Goal: Task Accomplishment & Management: Manage account settings

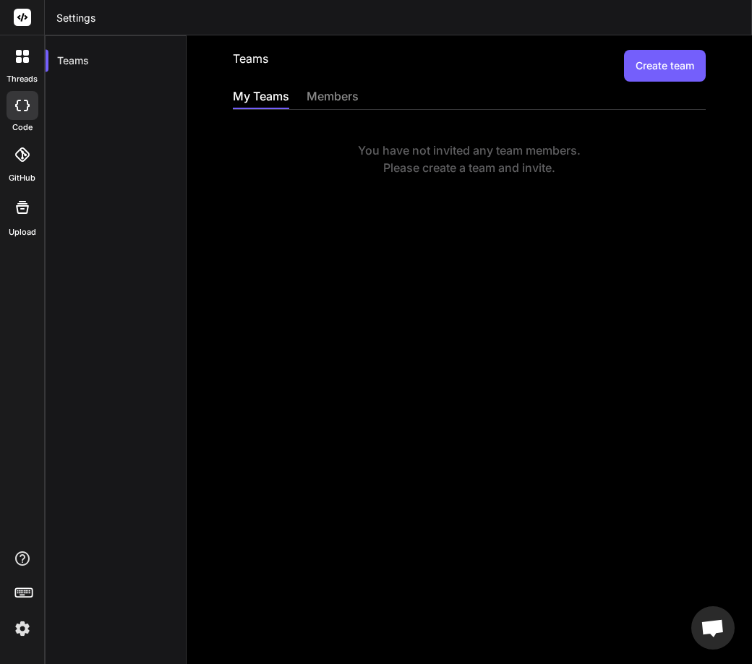
click at [648, 62] on button "Create team" at bounding box center [665, 66] width 82 height 32
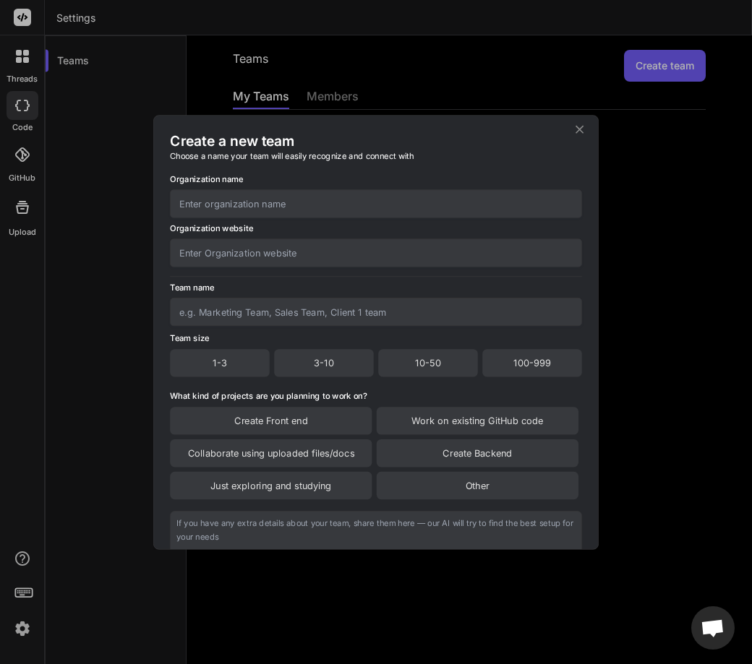
click at [347, 207] on input "text" at bounding box center [376, 203] width 412 height 28
type input "test"
click at [211, 249] on input "text" at bounding box center [376, 253] width 412 height 28
type input "tes"
drag, startPoint x: 219, startPoint y: 258, endPoint x: 105, endPoint y: 247, distance: 114.7
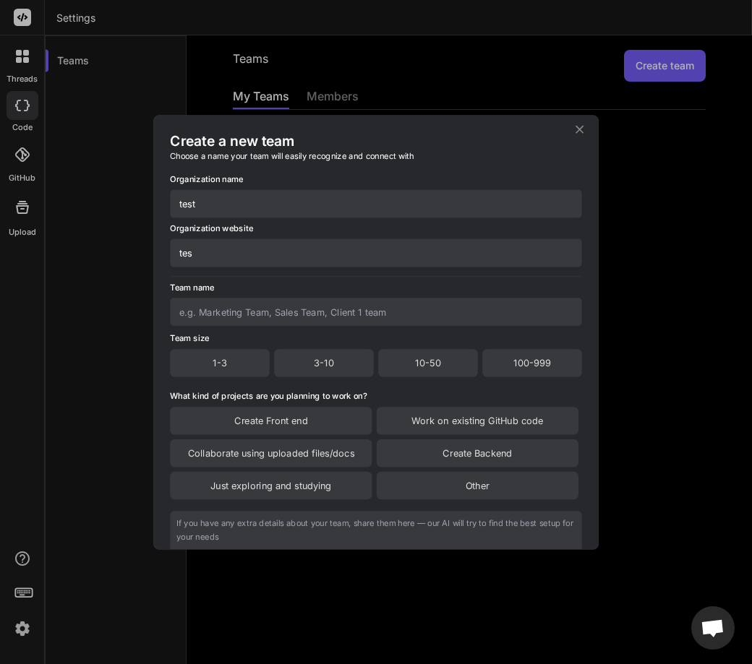
click at [105, 247] on div "Create a new team Choose a name your team will easily recognize and connect wit…" at bounding box center [376, 332] width 752 height 664
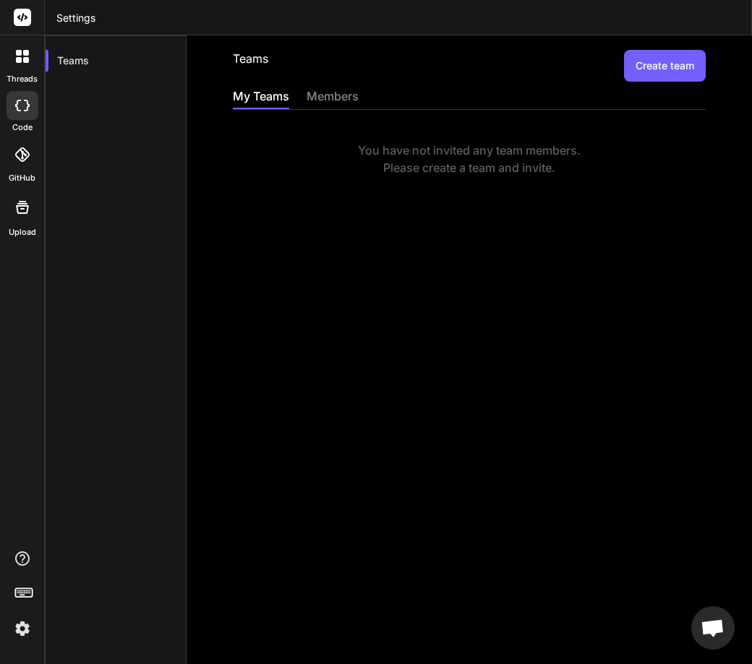
click at [628, 80] on button "Create team" at bounding box center [665, 66] width 82 height 32
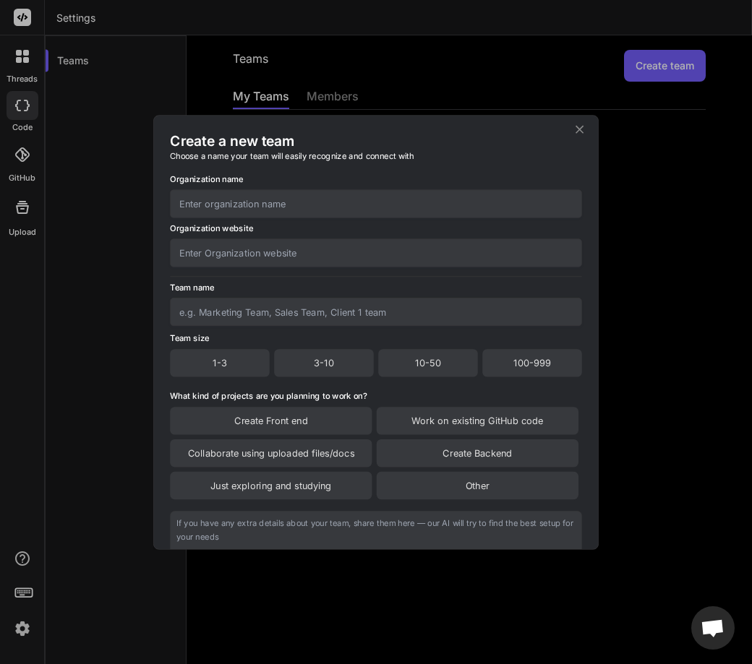
click at [221, 204] on input "text" at bounding box center [376, 203] width 412 height 28
type input "test"
type input "team1"
click at [218, 368] on div "1-3" at bounding box center [220, 362] width 100 height 27
click at [273, 427] on div "Create Front end" at bounding box center [271, 421] width 202 height 27
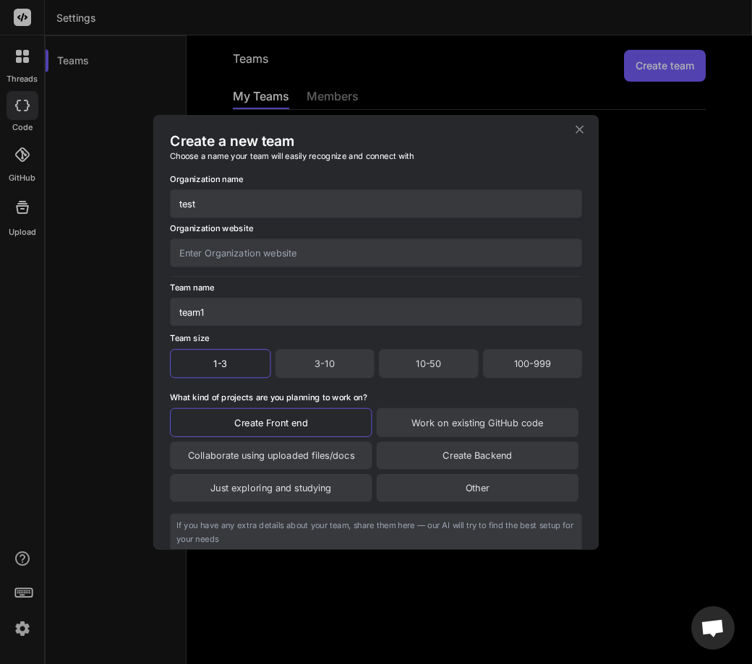
scroll to position [123, 0]
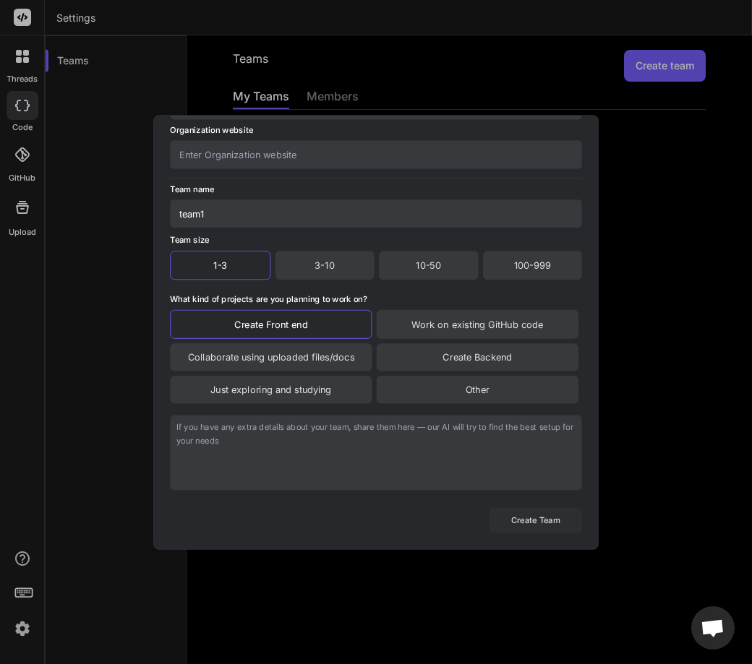
click at [518, 520] on button "Create Team" at bounding box center [535, 519] width 93 height 25
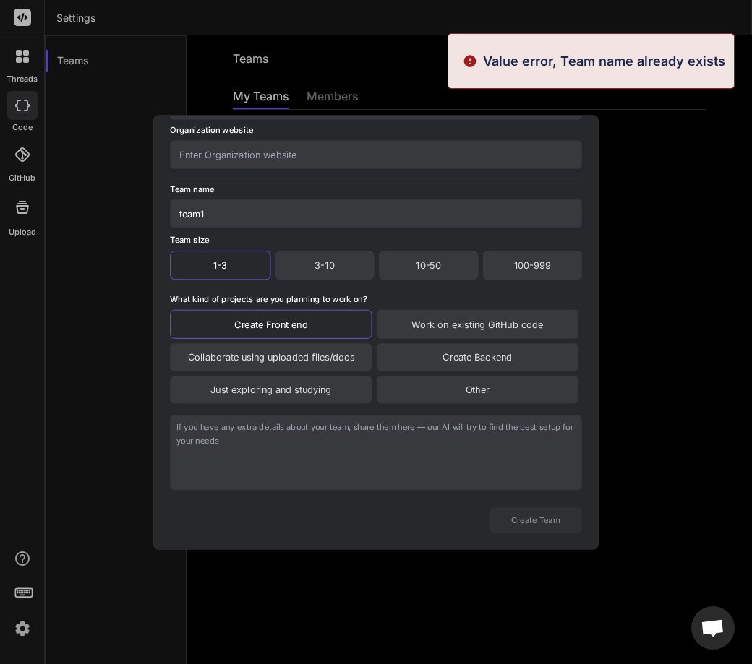
scroll to position [0, 0]
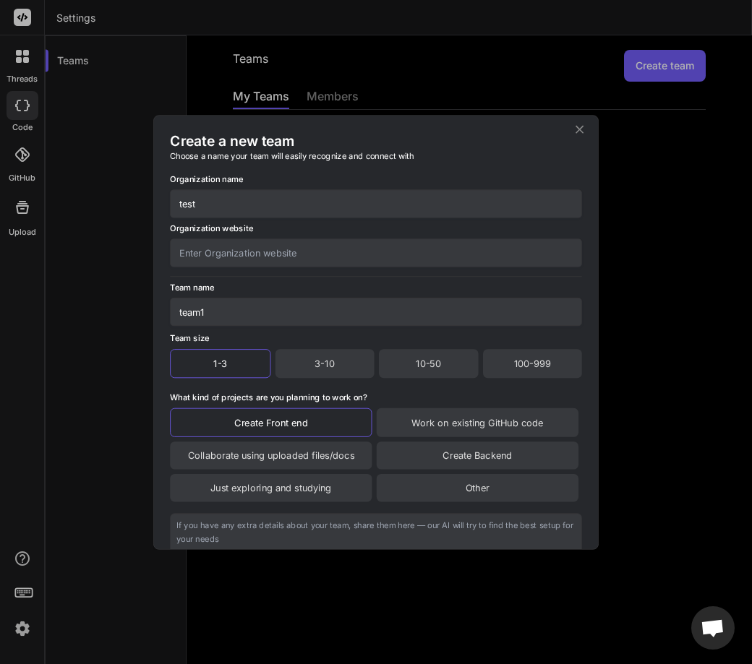
click at [727, 229] on div "Create a new team Choose a name your team will easily recognize and connect wit…" at bounding box center [376, 332] width 752 height 664
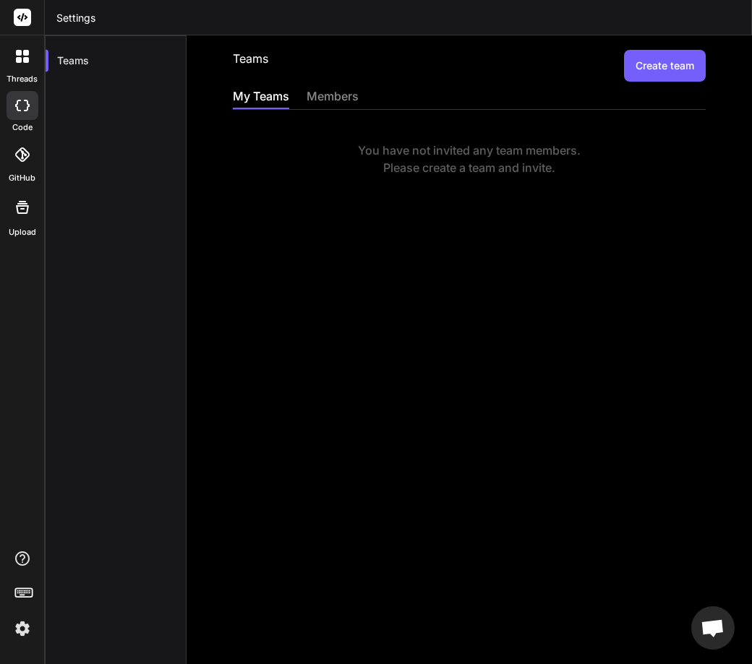
click at [633, 65] on button "Create team" at bounding box center [665, 66] width 82 height 32
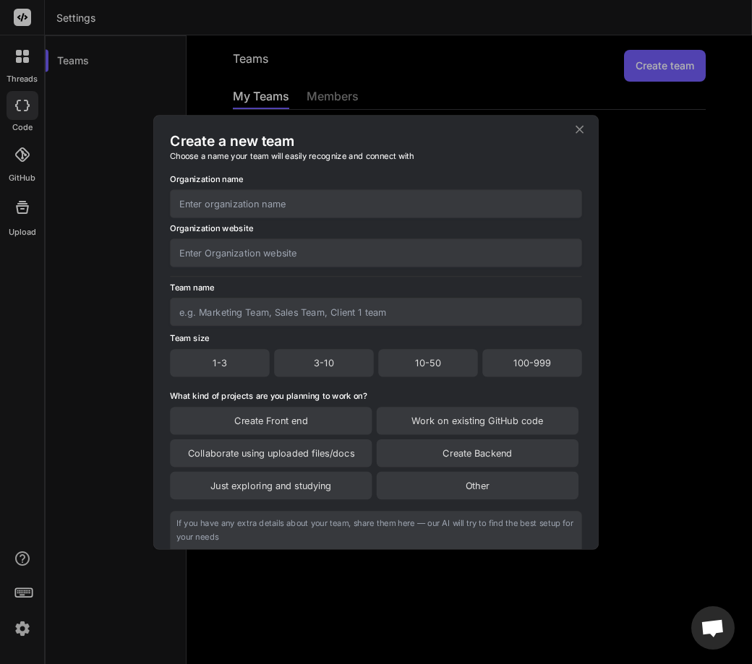
click at [245, 320] on input "text" at bounding box center [376, 312] width 412 height 28
type input "team1"
click at [252, 252] on input "text" at bounding box center [376, 253] width 412 height 28
click at [239, 212] on input "text" at bounding box center [376, 203] width 412 height 28
type input "test"
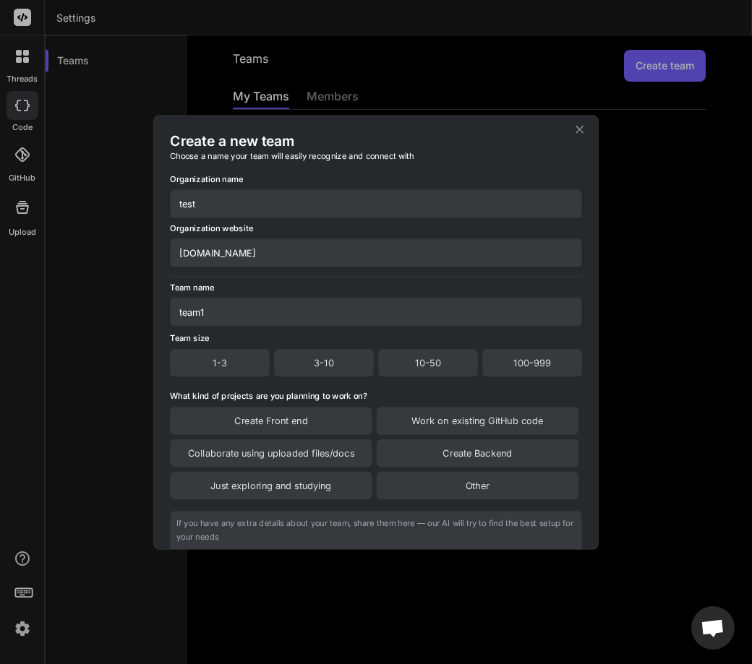
type input "testtest.com"
click at [225, 371] on div "1-3" at bounding box center [220, 362] width 100 height 27
click at [263, 435] on div "Create Front end" at bounding box center [271, 421] width 202 height 27
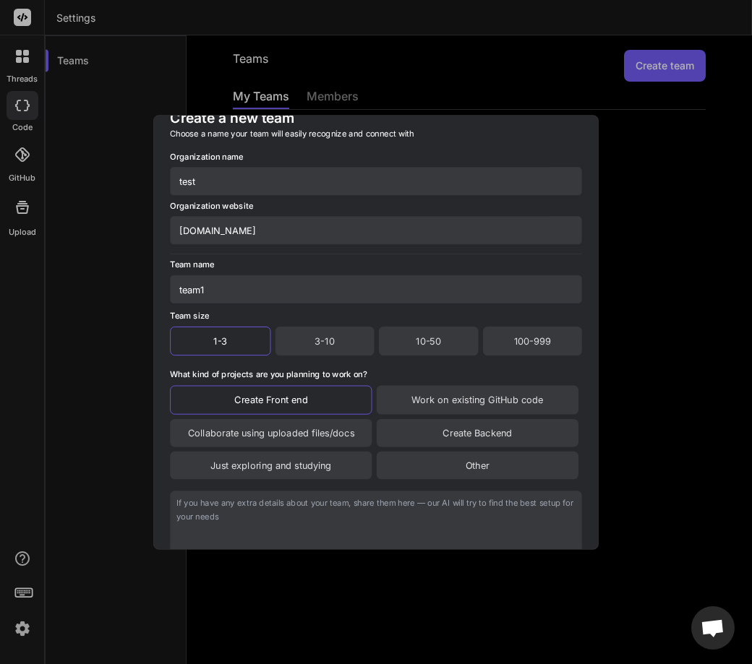
scroll to position [123, 0]
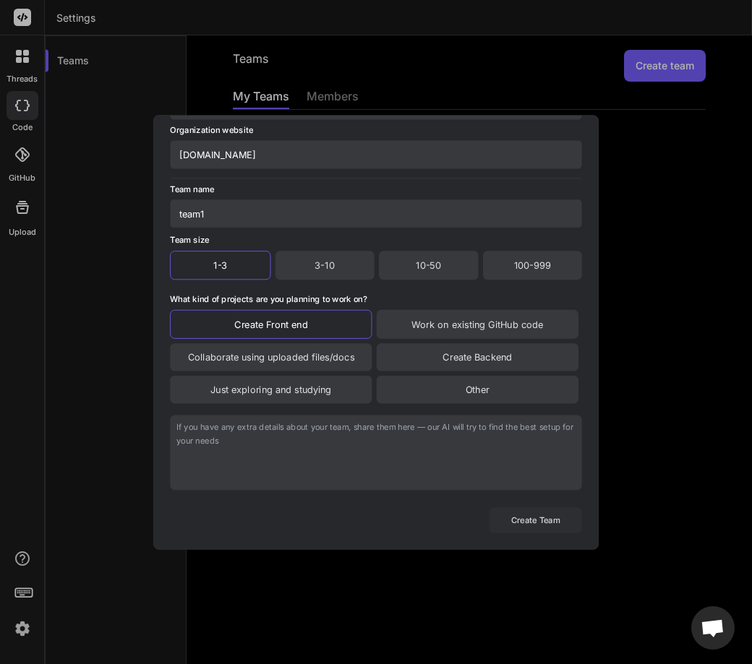
click at [530, 520] on button "Create Team" at bounding box center [535, 519] width 93 height 25
click at [695, 218] on div "Create a new team Choose a name your team will easily recognize and connect wit…" at bounding box center [376, 332] width 752 height 664
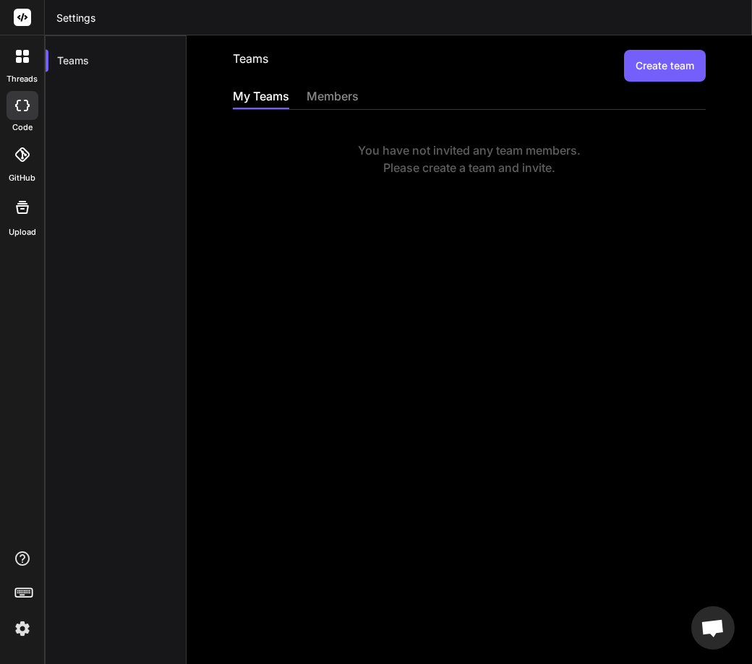
click at [338, 97] on div "members" at bounding box center [333, 97] width 52 height 20
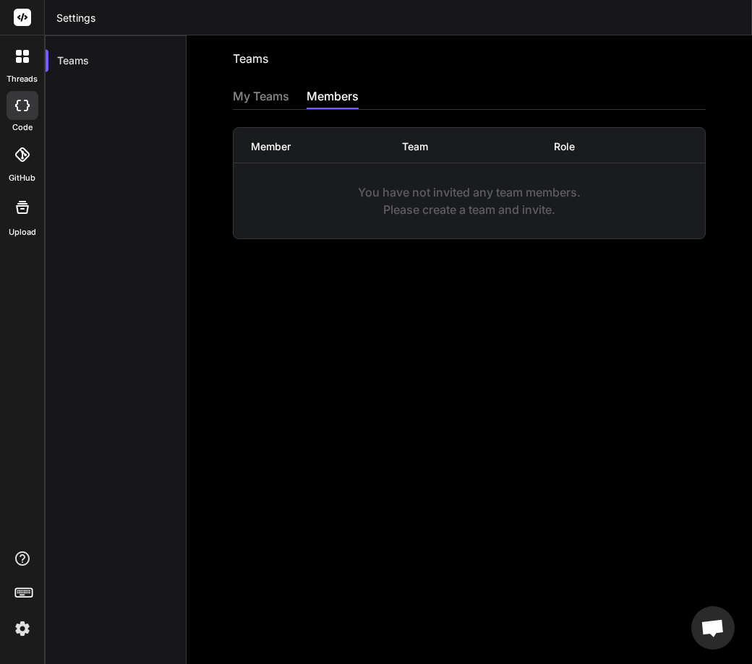
click at [258, 95] on div "My Teams" at bounding box center [261, 97] width 56 height 20
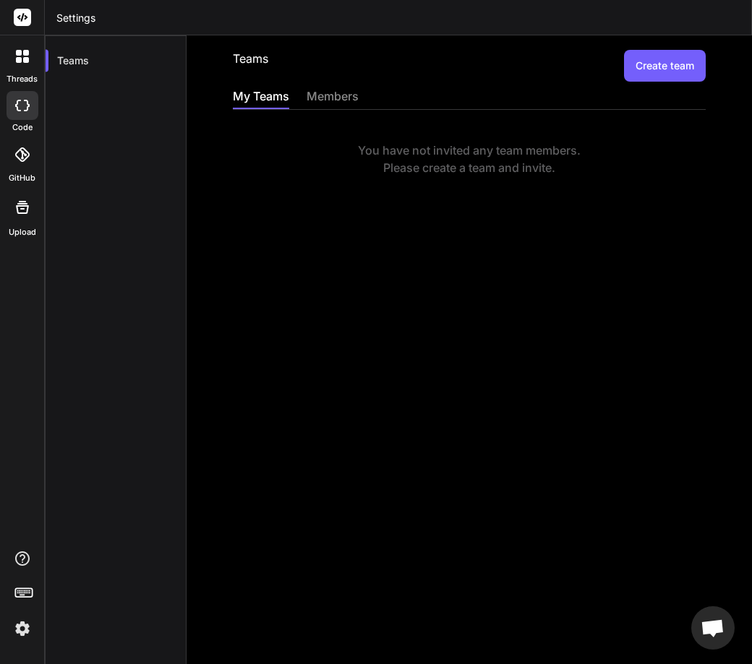
click at [661, 68] on button "Create team" at bounding box center [665, 66] width 82 height 32
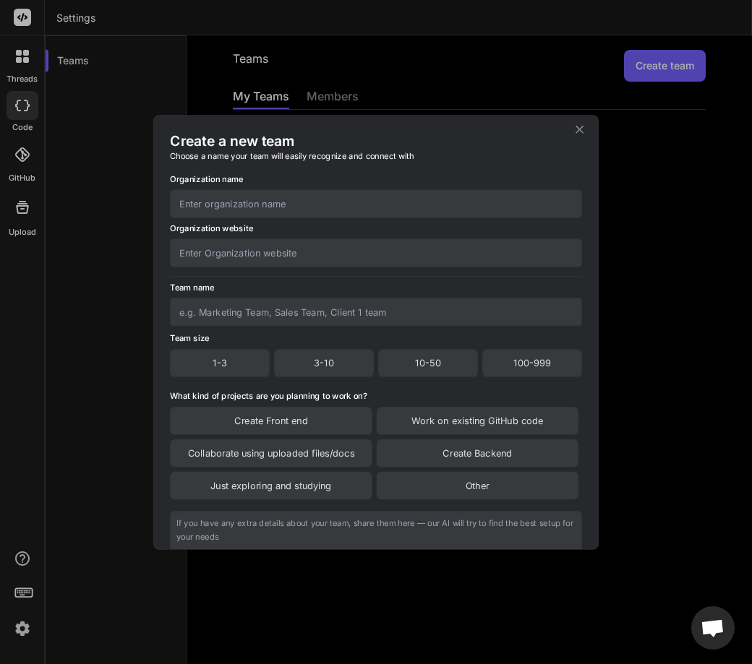
click at [220, 211] on input "text" at bounding box center [376, 203] width 412 height 28
type input "test"
type input "test.com"
type input "team2"
click at [243, 363] on div "1-3" at bounding box center [220, 362] width 100 height 27
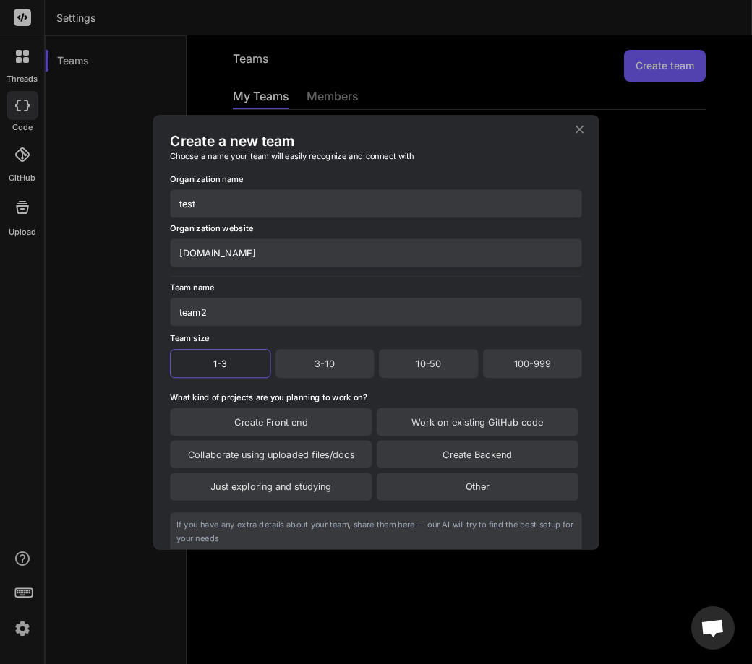
click at [278, 429] on div "Create Front end" at bounding box center [271, 421] width 202 height 27
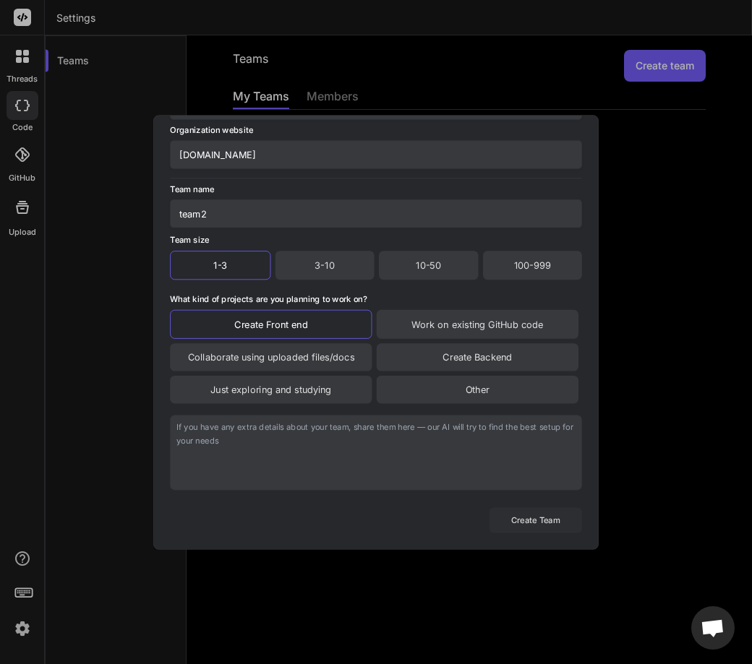
click at [555, 517] on button "Create Team" at bounding box center [535, 519] width 93 height 25
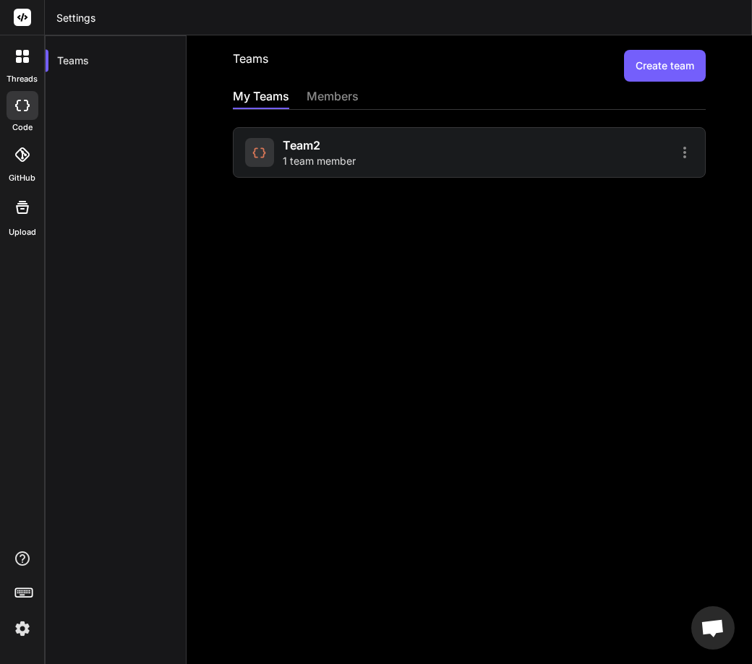
click at [353, 150] on div "team2 1 team member" at bounding box center [319, 153] width 73 height 32
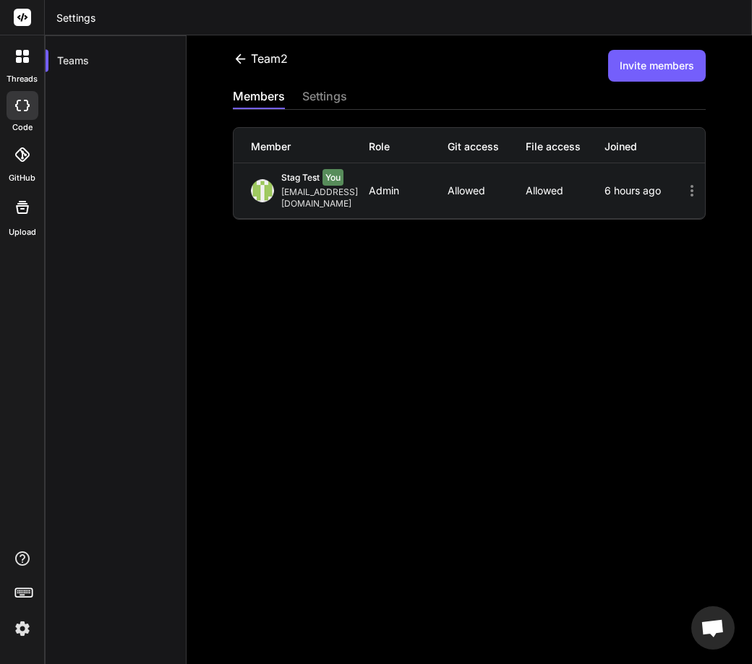
click at [648, 78] on button "Invite members" at bounding box center [657, 66] width 98 height 32
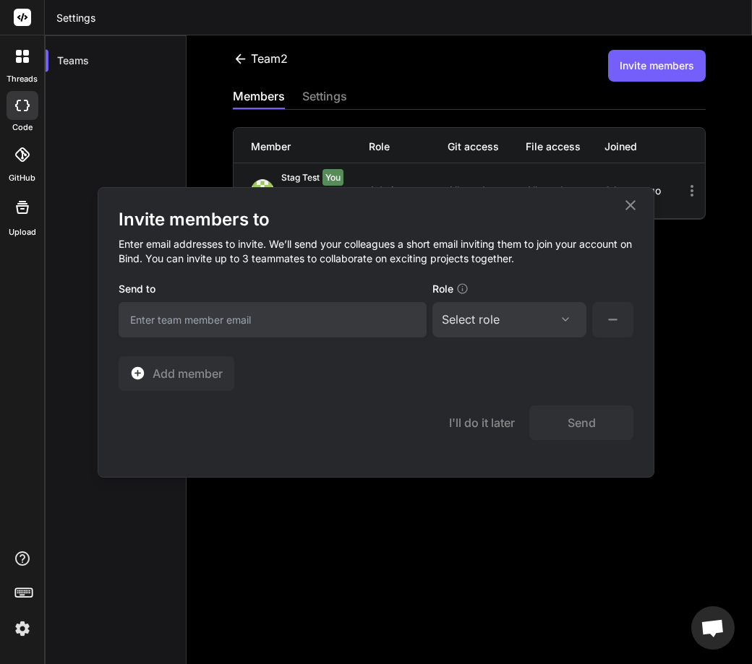
click at [188, 309] on input "email" at bounding box center [273, 319] width 308 height 35
type input "[EMAIL_ADDRESS][DOMAIN_NAME]"
click at [492, 330] on div "Select role Assign Role Admin Collaborator Member" at bounding box center [509, 319] width 154 height 35
click at [509, 313] on div "Select role" at bounding box center [509, 319] width 135 height 17
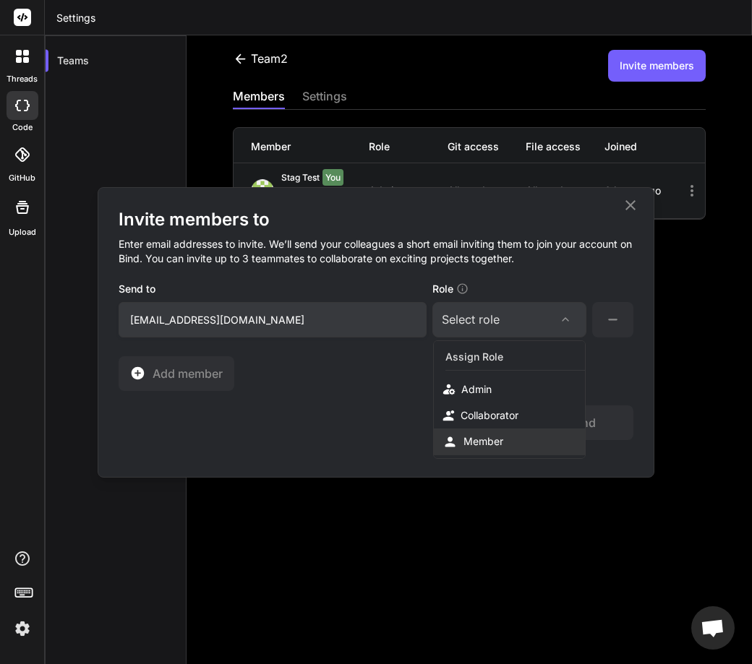
click at [469, 437] on div "Member" at bounding box center [483, 441] width 40 height 14
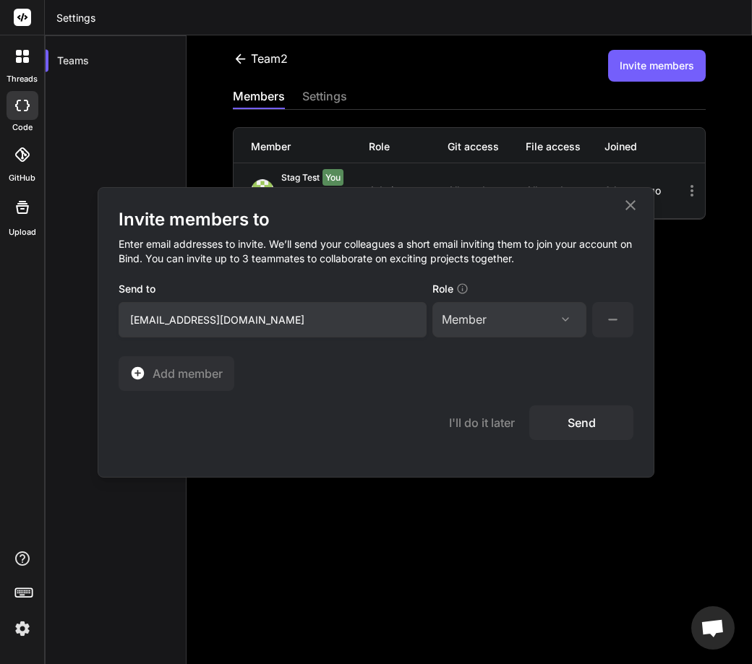
click at [577, 427] on button "Send" at bounding box center [581, 423] width 104 height 35
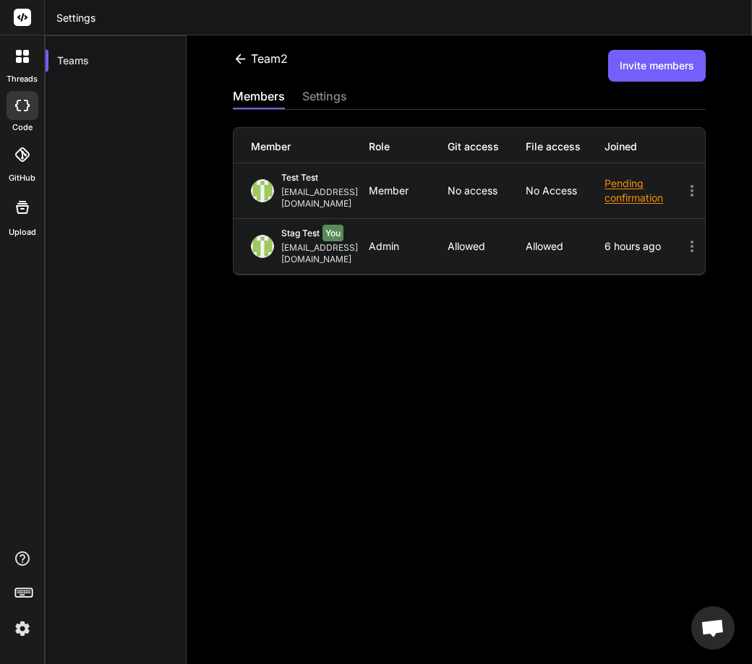
click at [649, 49] on div "team2 Invite members members settings Member Role Git access File access Joined…" at bounding box center [469, 349] width 565 height 629
click at [611, 86] on div "team2 Invite members members settings Member Role Git access File access Joined…" at bounding box center [469, 349] width 565 height 629
click at [638, 73] on button "Invite members" at bounding box center [657, 66] width 98 height 32
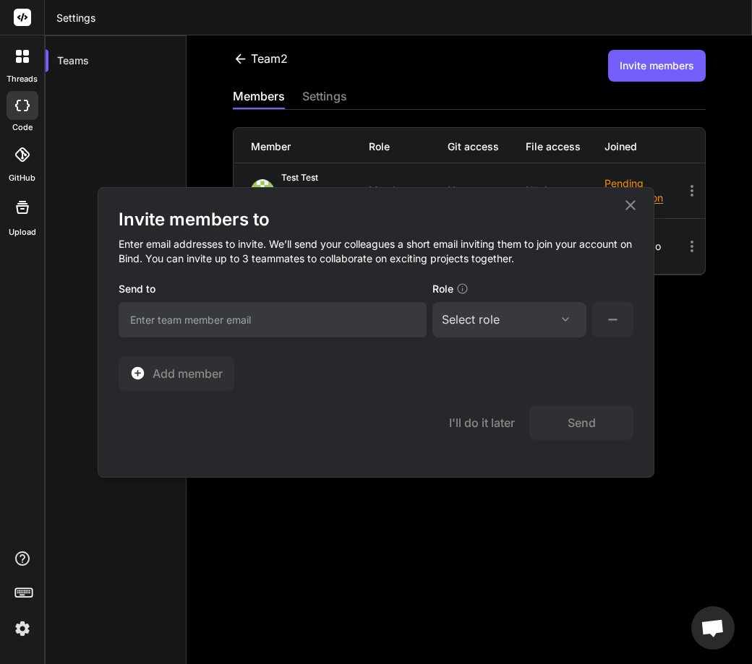
click at [478, 320] on div "Select role" at bounding box center [471, 319] width 58 height 17
click at [560, 316] on icon at bounding box center [566, 320] width 12 height 12
click at [541, 346] on div "Invite members to Enter email addresses to invite. We’ll send your colleagues a…" at bounding box center [376, 299] width 515 height 183
click at [562, 331] on div "Select role Assign Role Admin Collaborator Member" at bounding box center [509, 319] width 154 height 35
click at [553, 312] on div "Select role" at bounding box center [509, 319] width 135 height 17
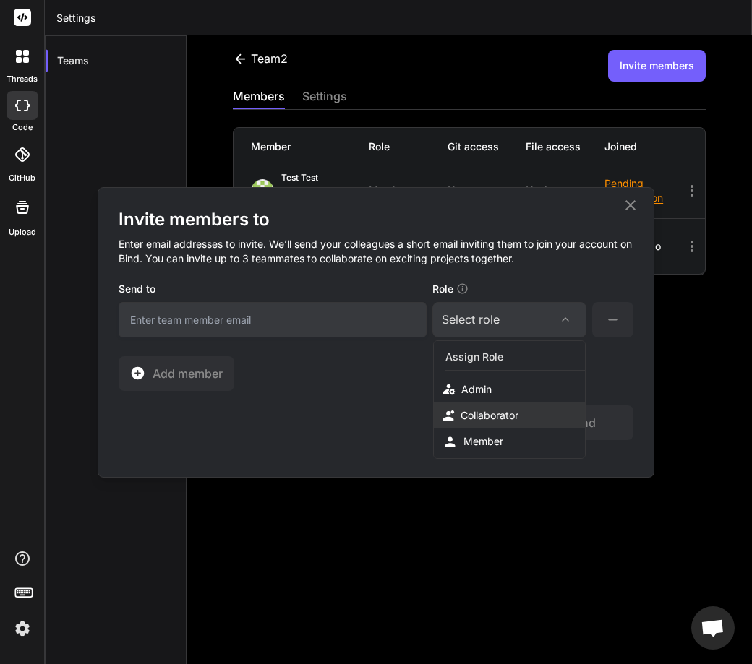
click at [479, 414] on div "Collaborator" at bounding box center [490, 415] width 58 height 14
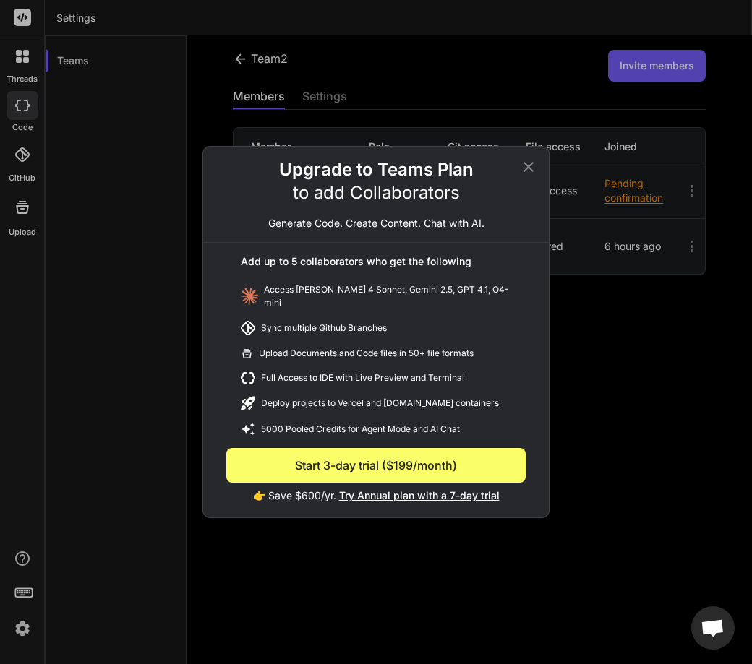
click at [398, 466] on button "Start 3-day trial ($199/month)" at bounding box center [375, 465] width 299 height 35
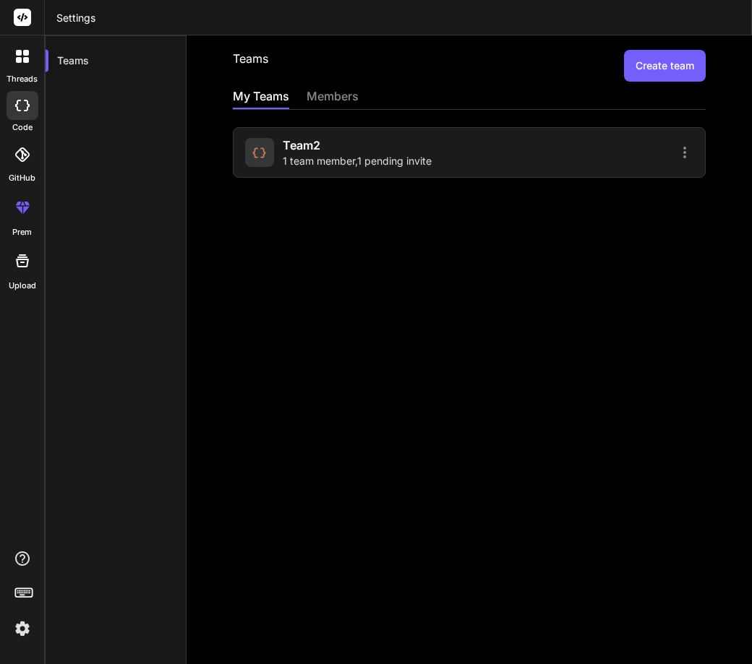
click at [429, 163] on span "1 team member , 1 pending invite" at bounding box center [357, 161] width 149 height 14
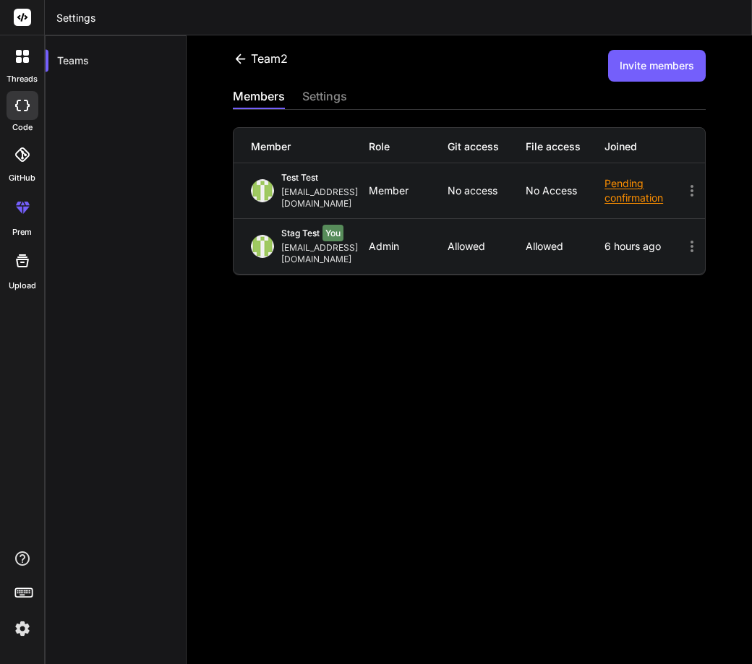
click at [632, 58] on button "Invite members" at bounding box center [657, 66] width 98 height 32
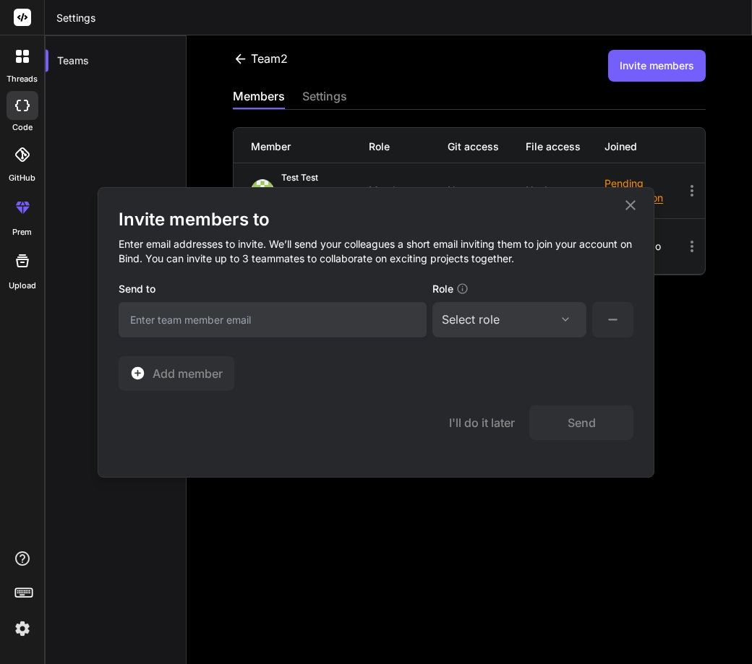
click at [468, 323] on div "Select role" at bounding box center [471, 319] width 58 height 17
click at [484, 414] on div "Collaborator" at bounding box center [490, 415] width 58 height 14
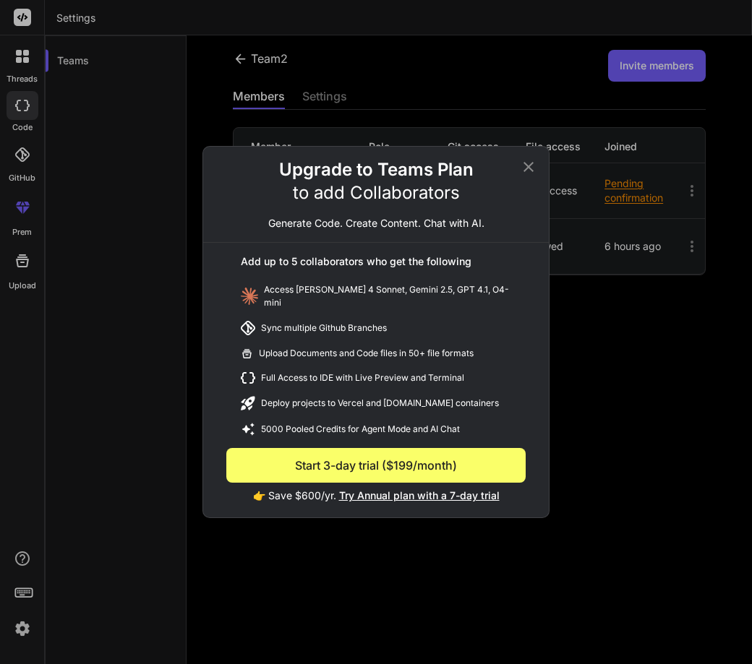
click at [386, 454] on button "Start 3-day trial ($199/month)" at bounding box center [375, 465] width 299 height 35
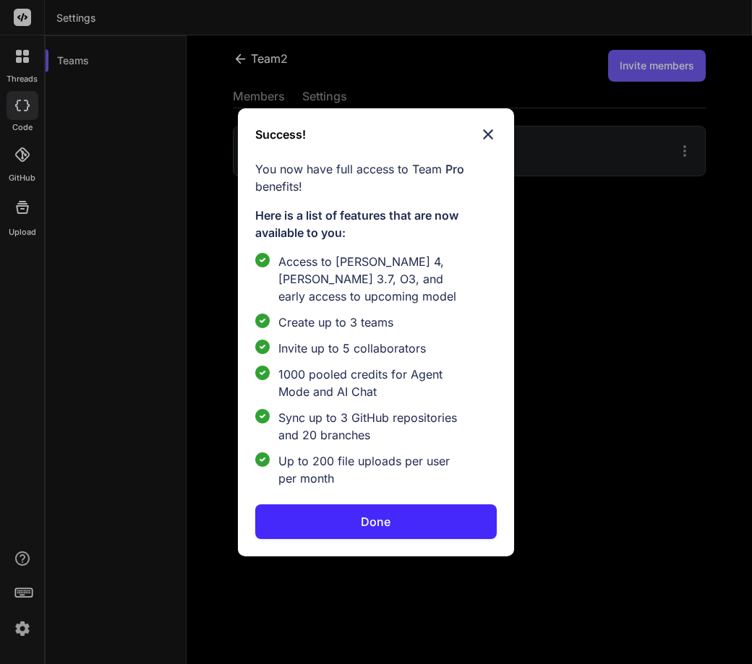
click at [408, 527] on button "Done" at bounding box center [375, 522] width 241 height 35
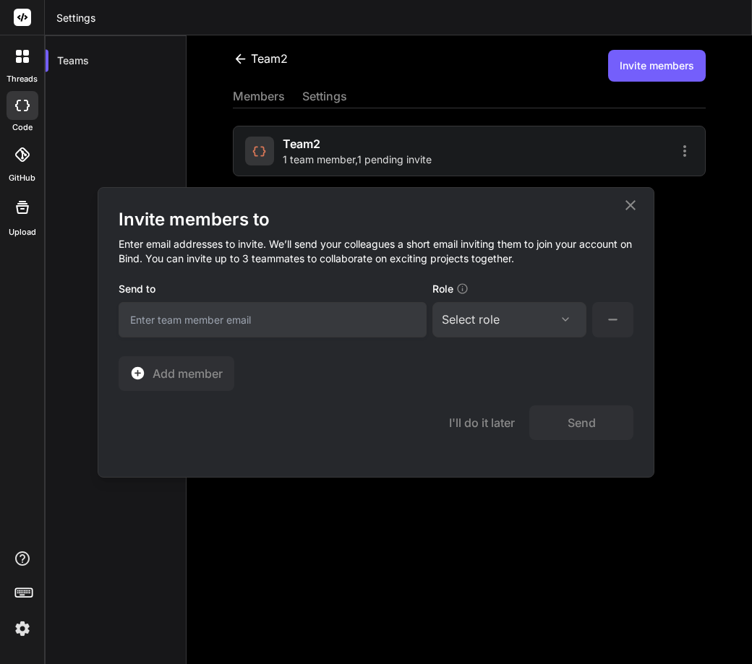
click at [631, 197] on icon at bounding box center [630, 205] width 17 height 17
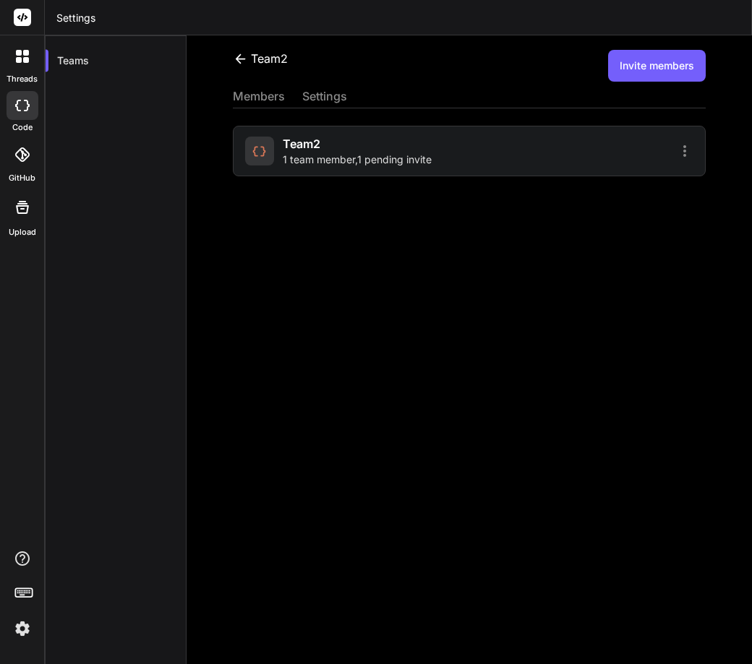
click at [22, 625] on img at bounding box center [22, 629] width 25 height 25
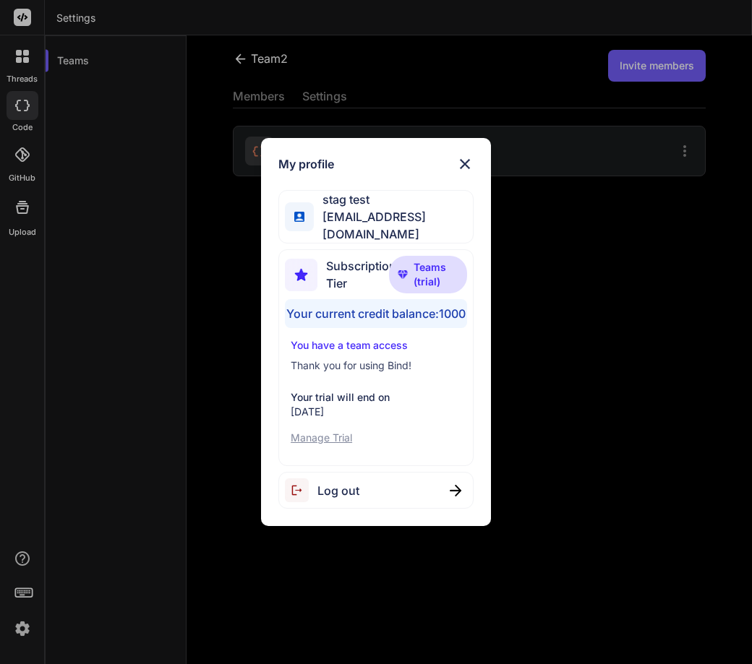
click at [335, 445] on p "Manage Trial" at bounding box center [376, 438] width 171 height 14
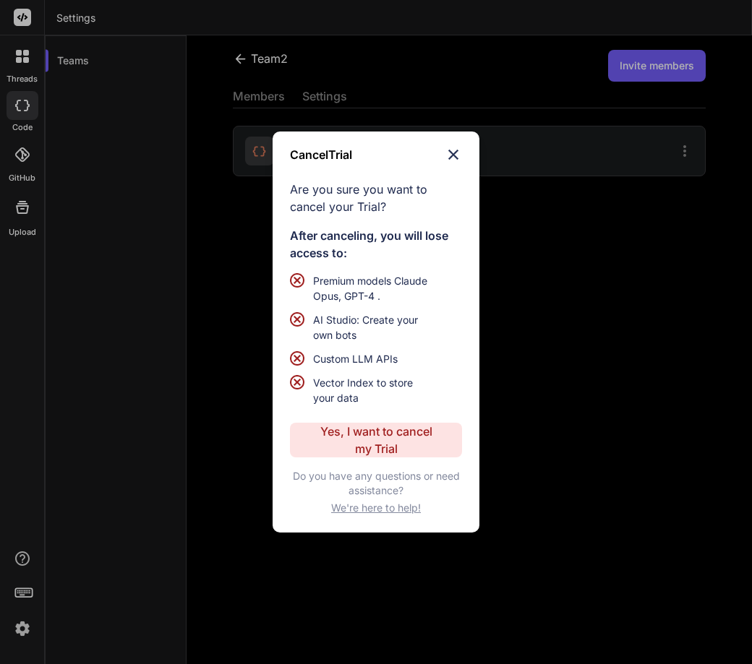
click at [363, 437] on p "Yes, I want to cancel my Trial" at bounding box center [375, 440] width 117 height 35
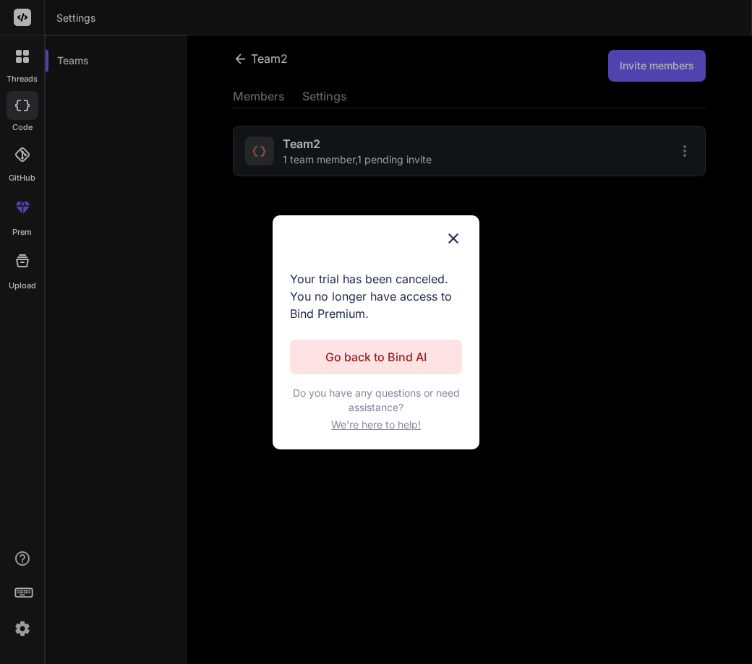
click at [401, 356] on p "Go back to Bind AI" at bounding box center [375, 356] width 101 height 17
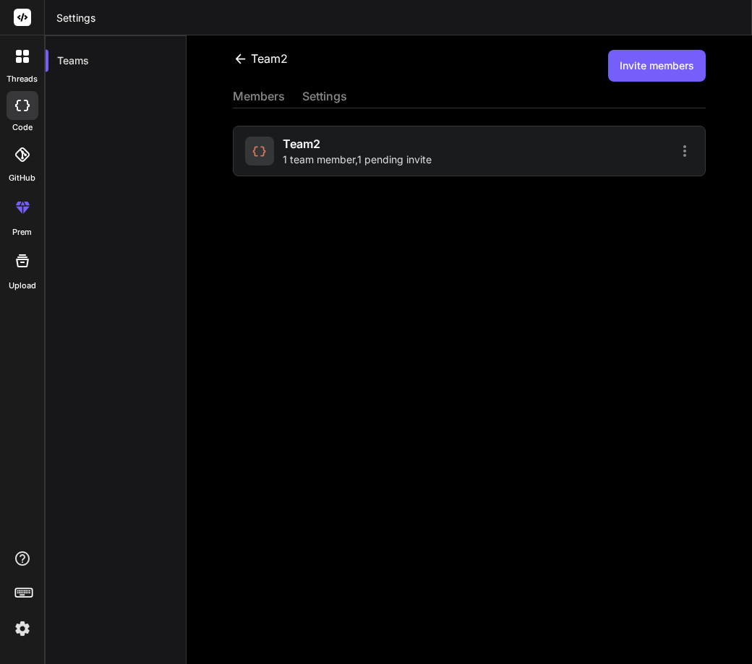
click at [474, 154] on div at bounding box center [584, 150] width 220 height 17
click at [319, 158] on span "1 team member , 1 pending invite" at bounding box center [357, 160] width 149 height 14
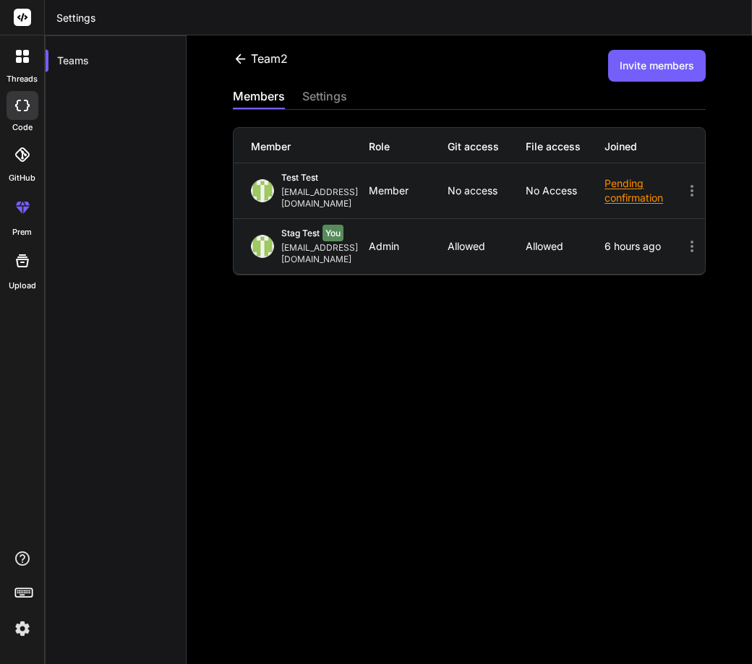
click at [637, 61] on button "Invite members" at bounding box center [657, 66] width 98 height 32
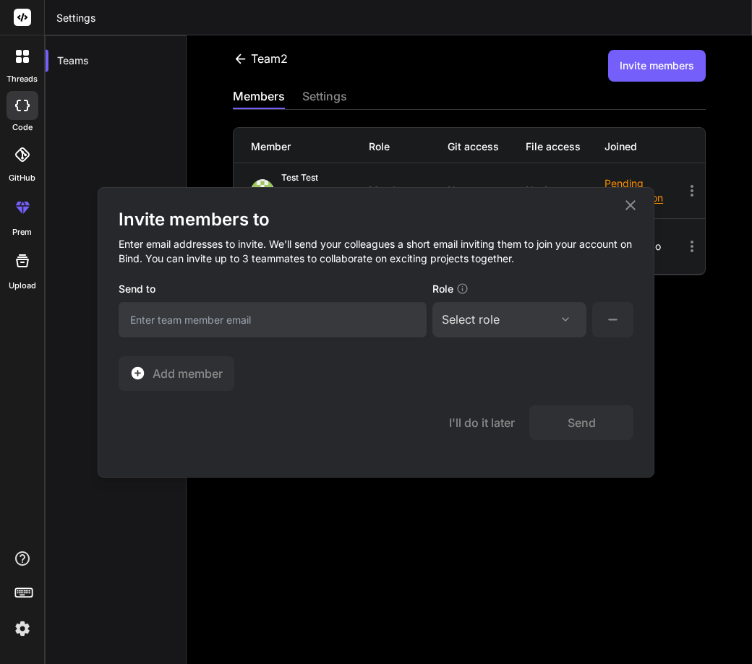
click at [347, 317] on input "email" at bounding box center [273, 319] width 308 height 35
click at [534, 324] on div "Select role" at bounding box center [509, 319] width 135 height 17
click at [487, 416] on div "Collaborator" at bounding box center [490, 415] width 58 height 14
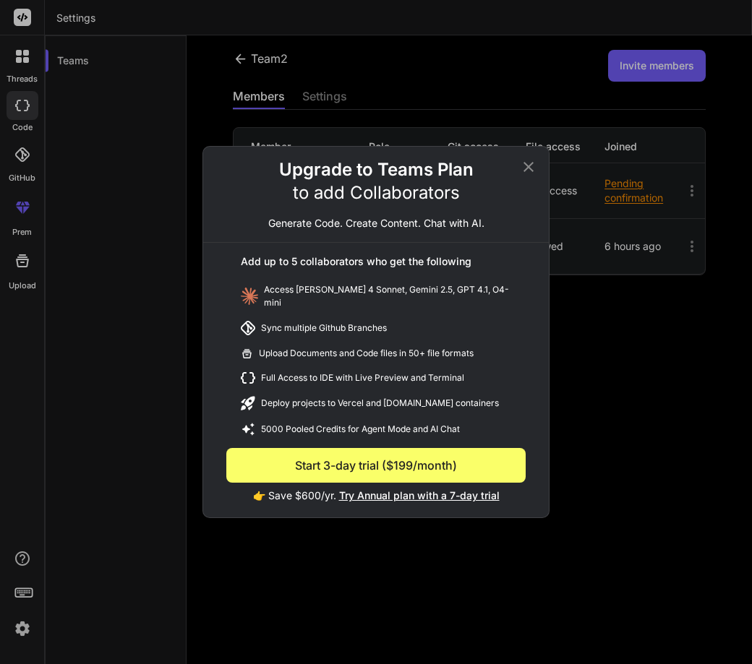
click at [446, 489] on span "Try Annual plan with a 7-day trial" at bounding box center [419, 495] width 160 height 12
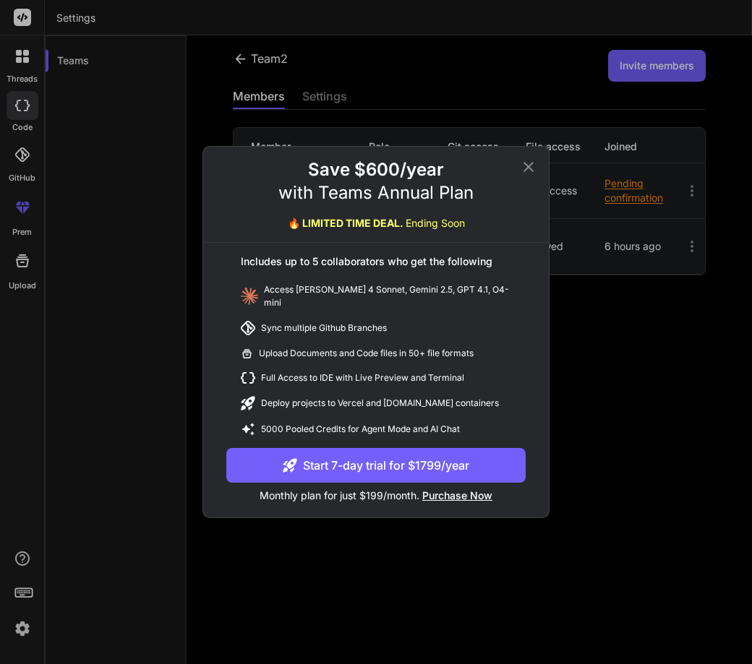
drag, startPoint x: 455, startPoint y: 487, endPoint x: 453, endPoint y: 479, distance: 7.8
click at [455, 489] on span "Purchase Now" at bounding box center [457, 495] width 70 height 12
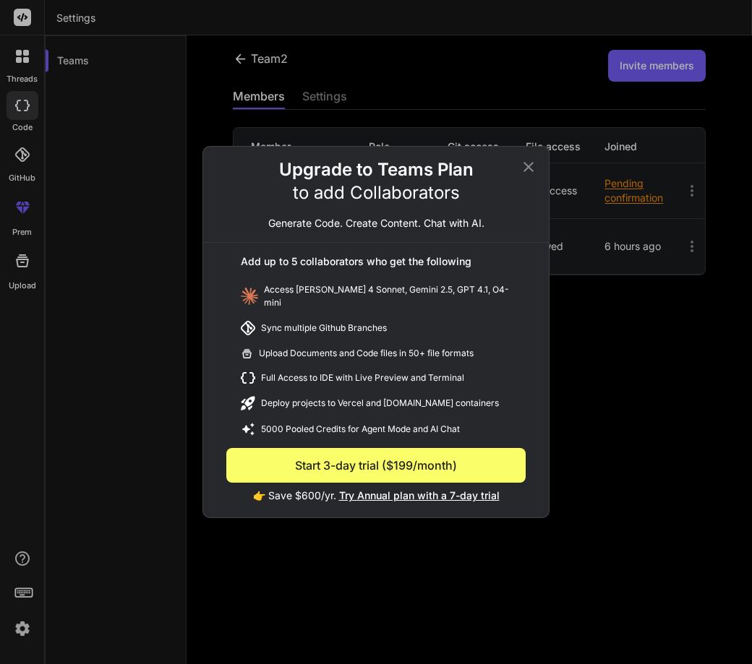
click at [366, 463] on button "Start 3-day trial ($199/month)" at bounding box center [375, 465] width 299 height 35
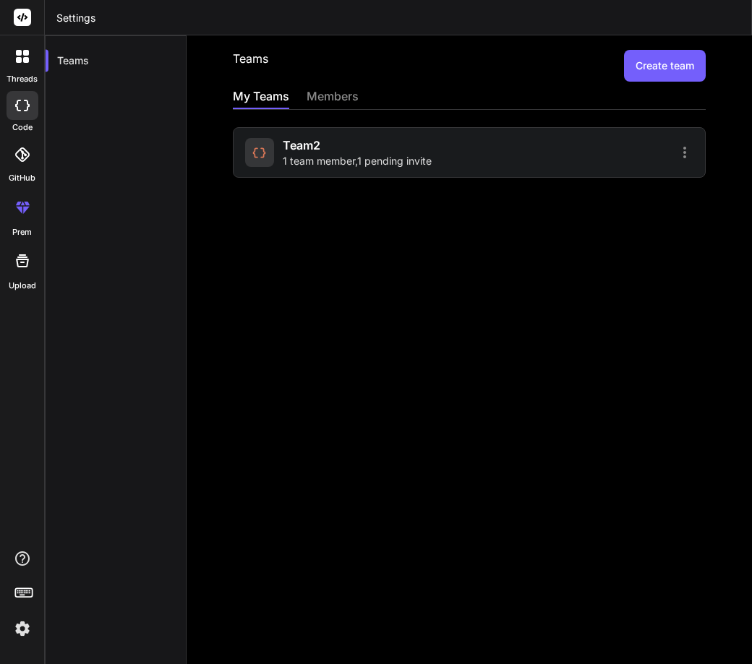
click at [410, 153] on div "team2 1 team member , 1 pending invite" at bounding box center [357, 153] width 149 height 32
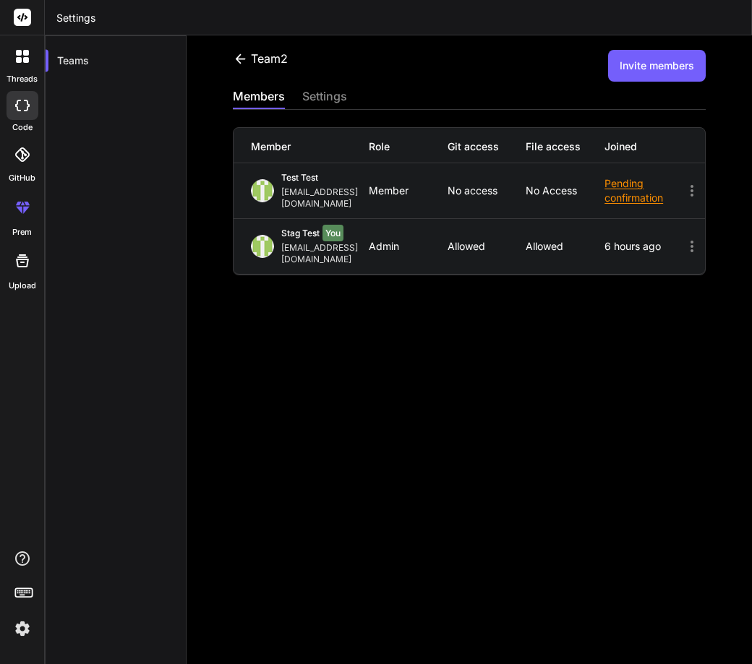
click at [642, 72] on button "Invite members" at bounding box center [657, 66] width 98 height 32
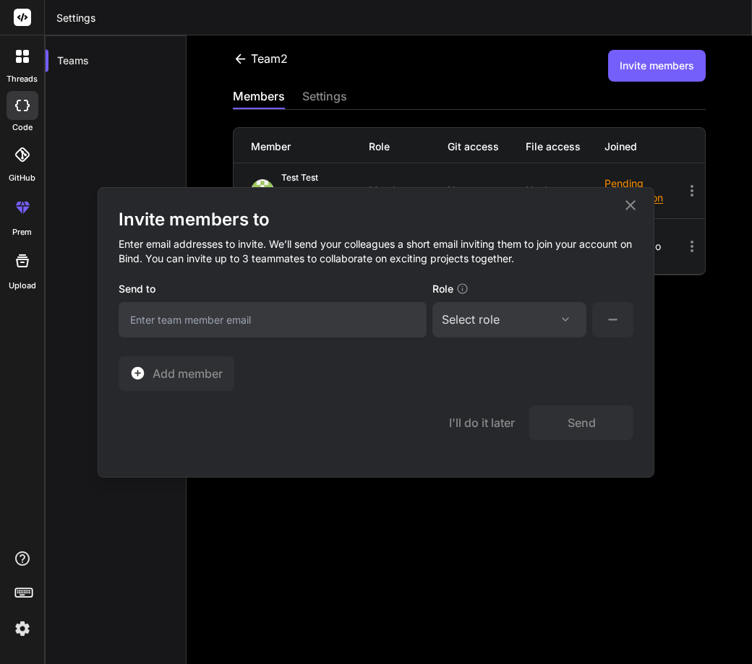
click at [475, 312] on div "Select role" at bounding box center [471, 319] width 58 height 17
click at [491, 416] on div "Collaborator" at bounding box center [490, 415] width 58 height 14
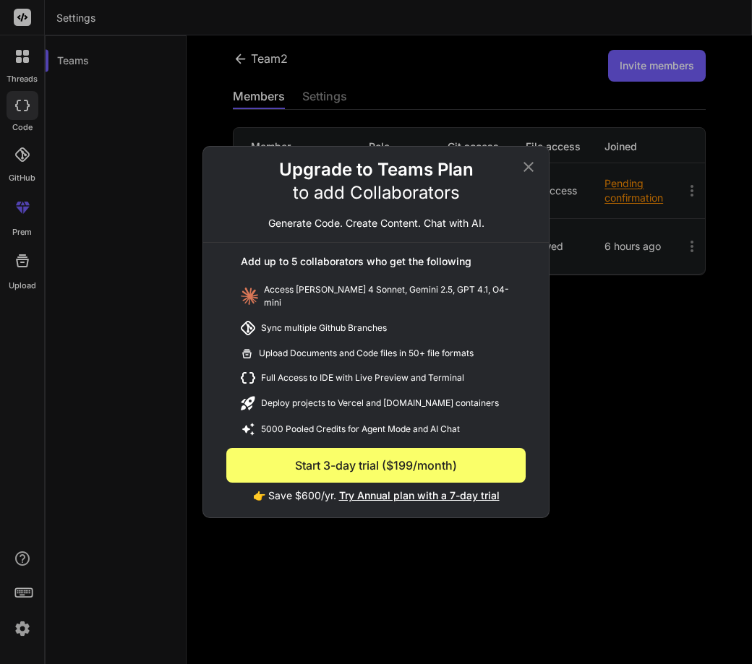
click at [381, 452] on button "Start 3-day trial ($199/month)" at bounding box center [375, 465] width 299 height 35
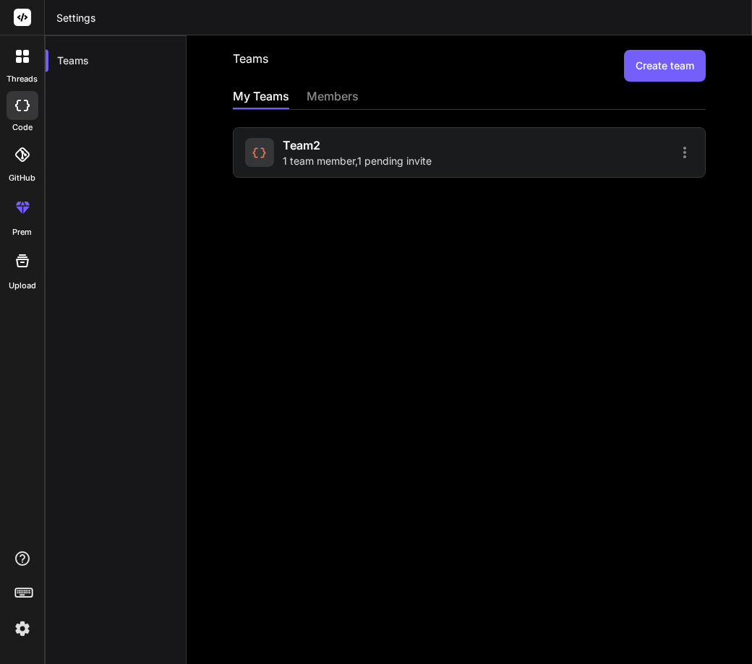
click at [581, 150] on div at bounding box center [584, 152] width 220 height 17
click at [387, 164] on span "1 team member , 1 pending invite" at bounding box center [357, 161] width 149 height 14
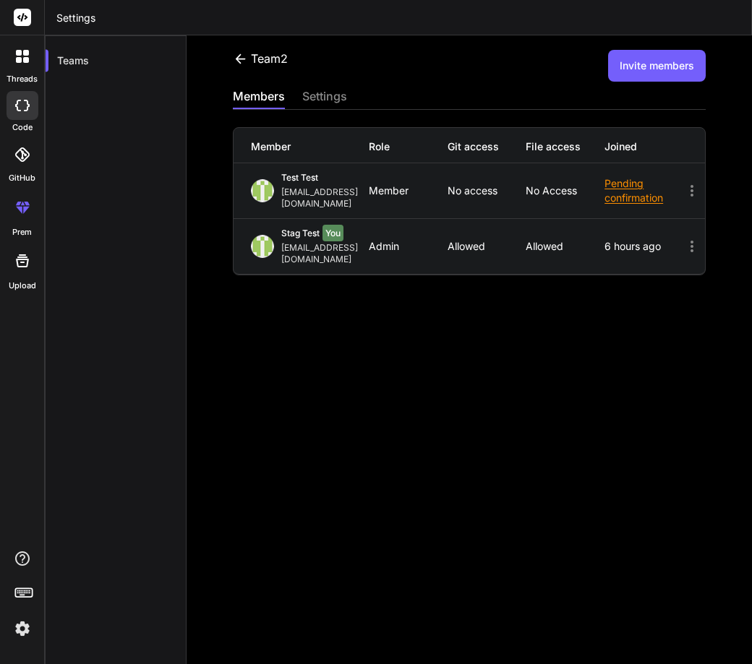
click at [645, 73] on button "Invite members" at bounding box center [657, 66] width 98 height 32
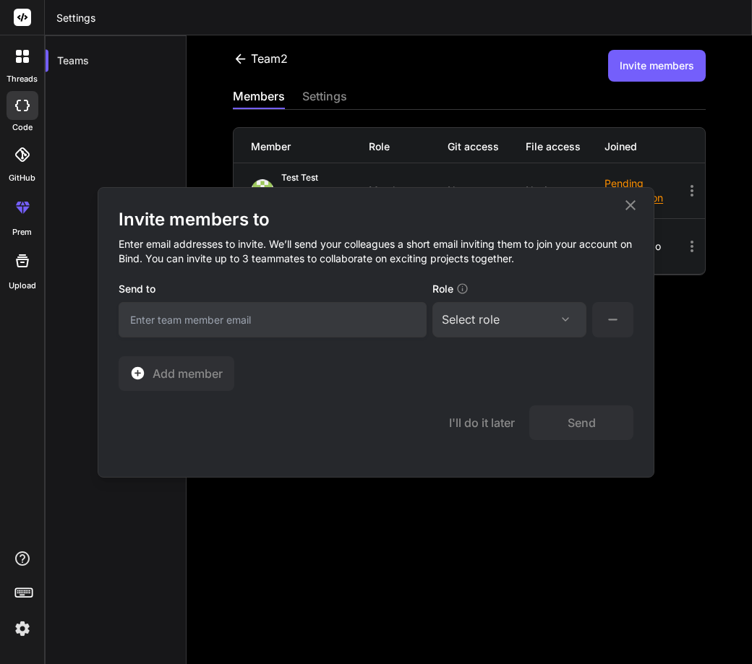
click at [484, 323] on div "Select role" at bounding box center [471, 319] width 58 height 17
click at [471, 412] on div "Collaborator" at bounding box center [490, 415] width 58 height 14
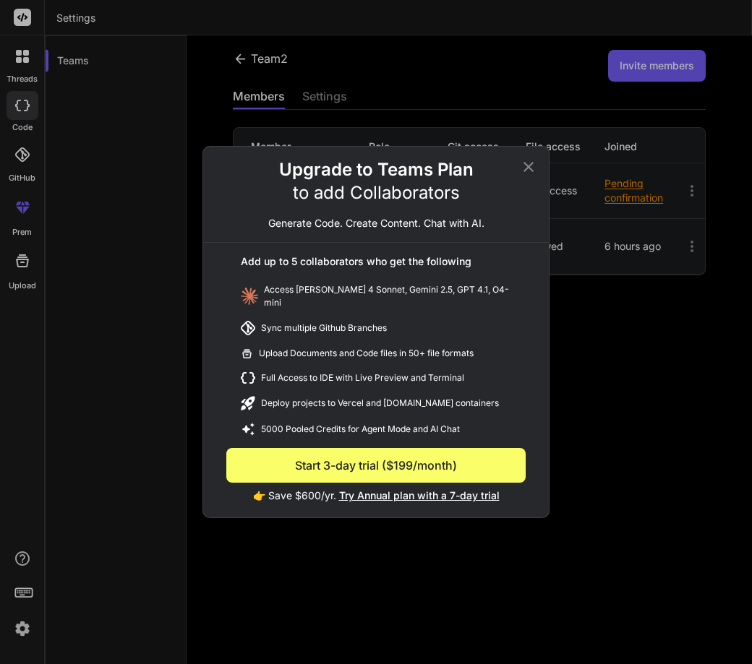
click at [412, 455] on button "Start 3-day trial ($199/month)" at bounding box center [375, 465] width 299 height 35
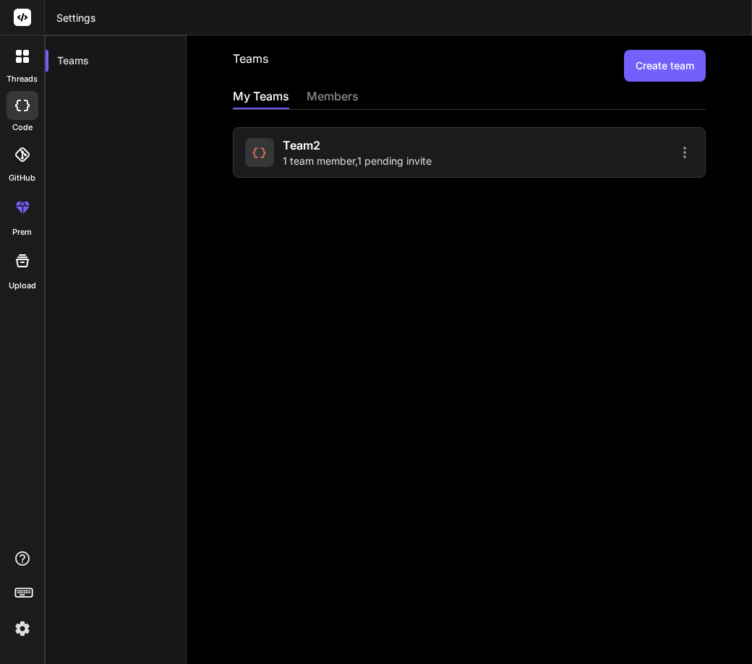
click at [459, 157] on div "team2 1 team member , 1 pending invite" at bounding box center [355, 153] width 220 height 32
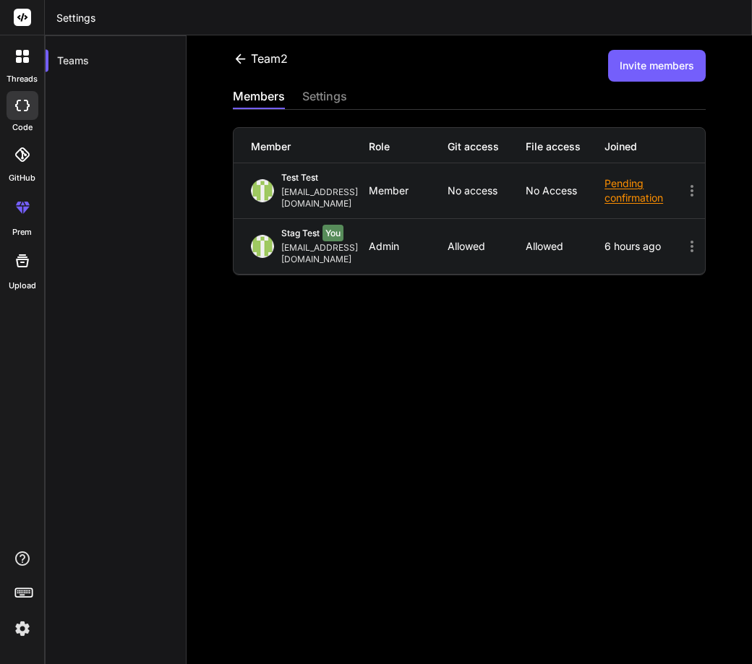
click at [643, 62] on button "Invite members" at bounding box center [657, 66] width 98 height 32
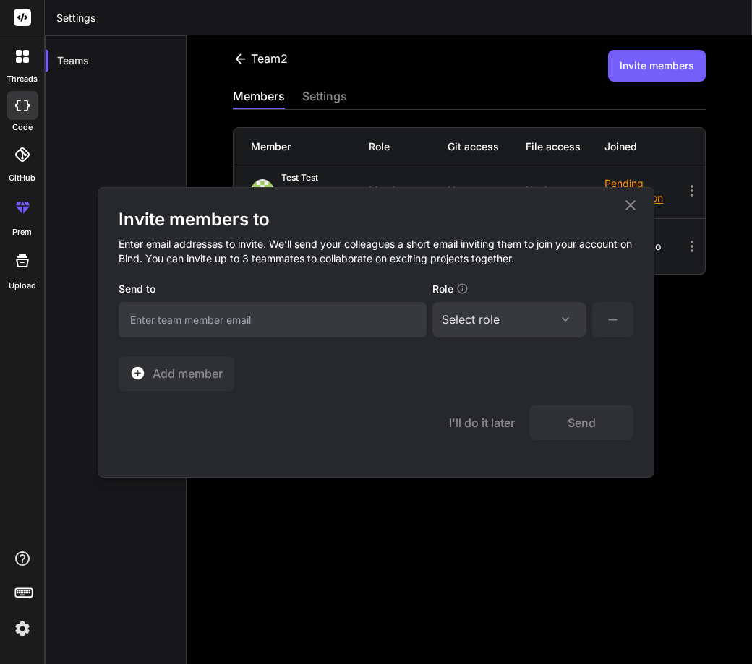
click at [475, 317] on div "Select role" at bounding box center [471, 319] width 58 height 17
click at [491, 417] on div "Collaborator" at bounding box center [490, 415] width 58 height 14
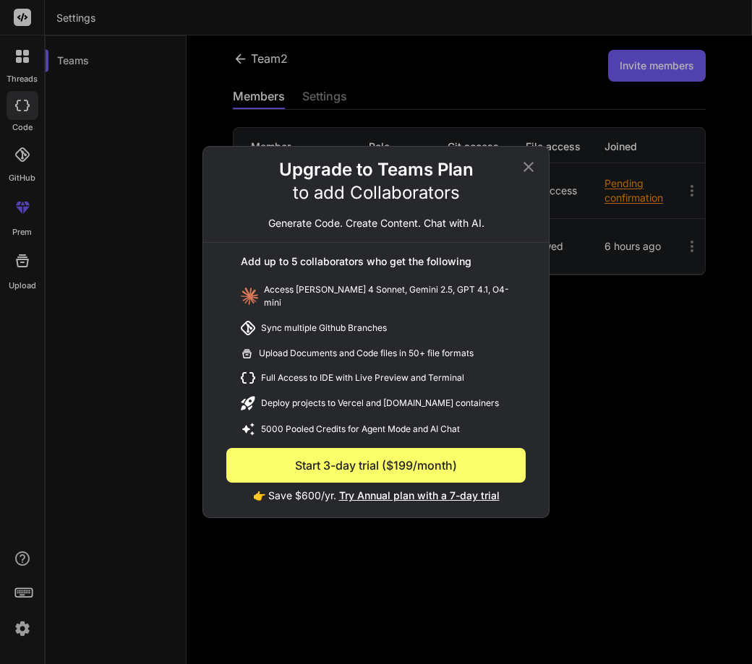
click at [411, 461] on button "Start 3-day trial ($199/month)" at bounding box center [375, 465] width 299 height 35
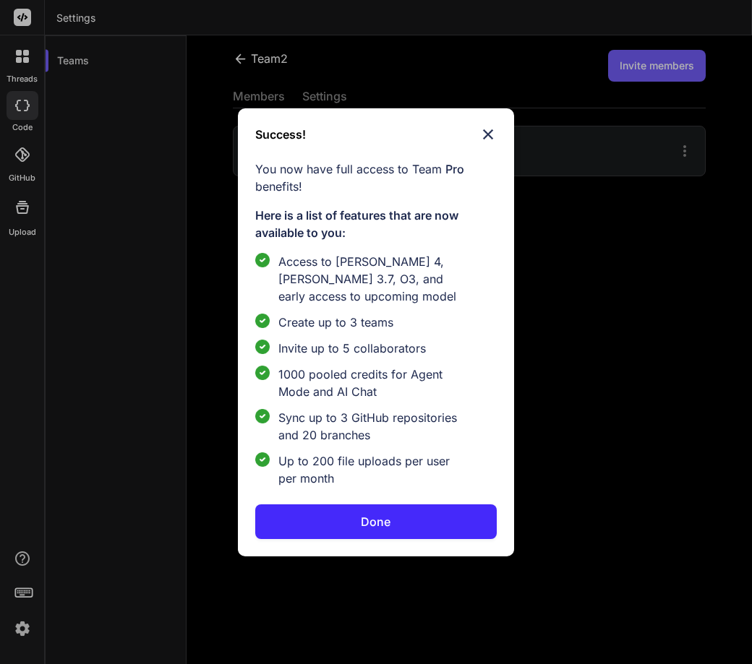
click at [354, 526] on button "Done" at bounding box center [375, 522] width 241 height 35
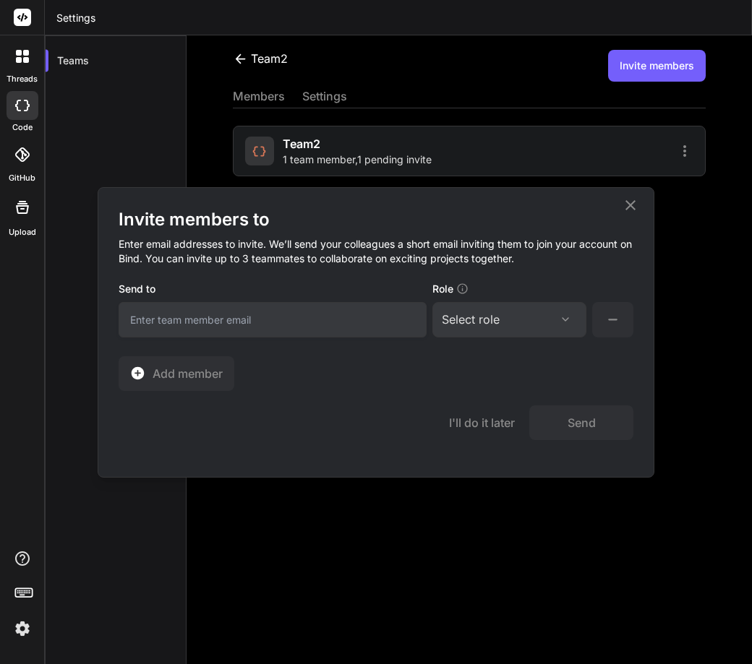
click at [636, 207] on icon at bounding box center [630, 205] width 17 height 17
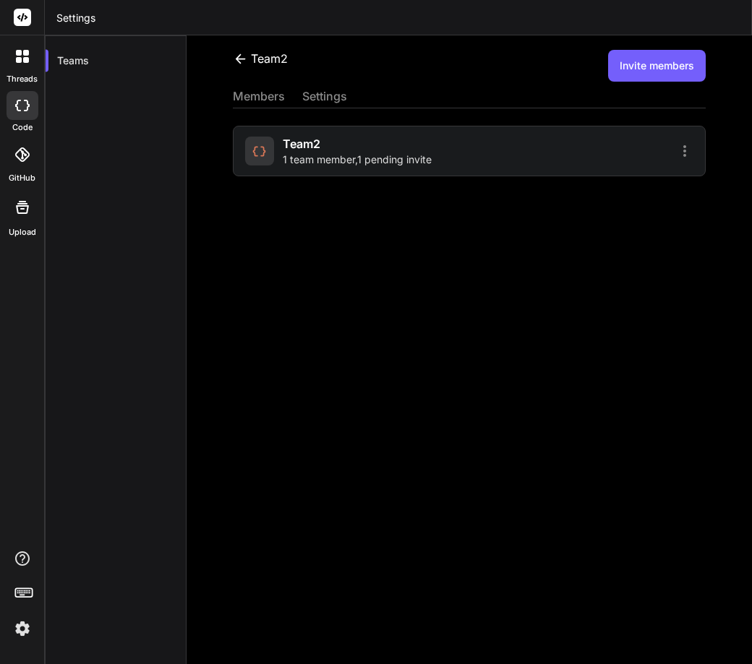
click at [20, 625] on img at bounding box center [22, 629] width 25 height 25
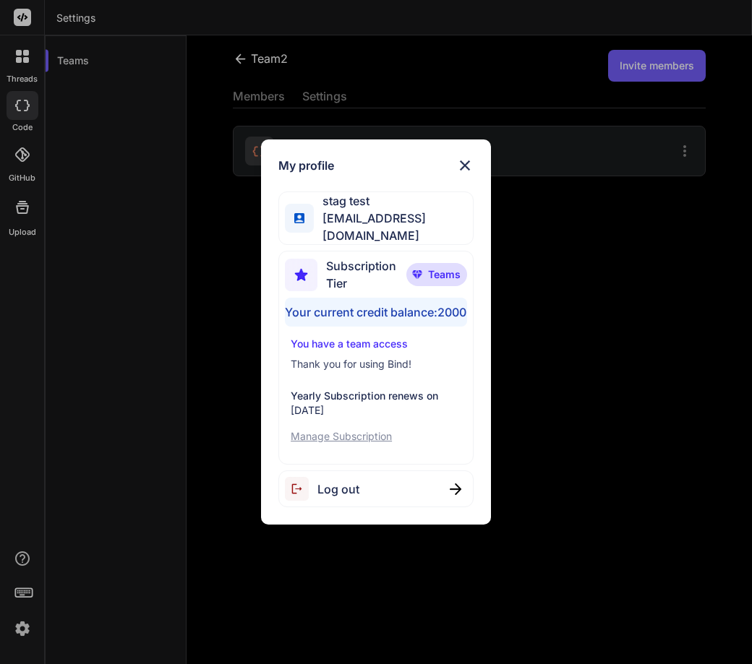
click at [341, 437] on p "Manage Subscription" at bounding box center [376, 436] width 171 height 14
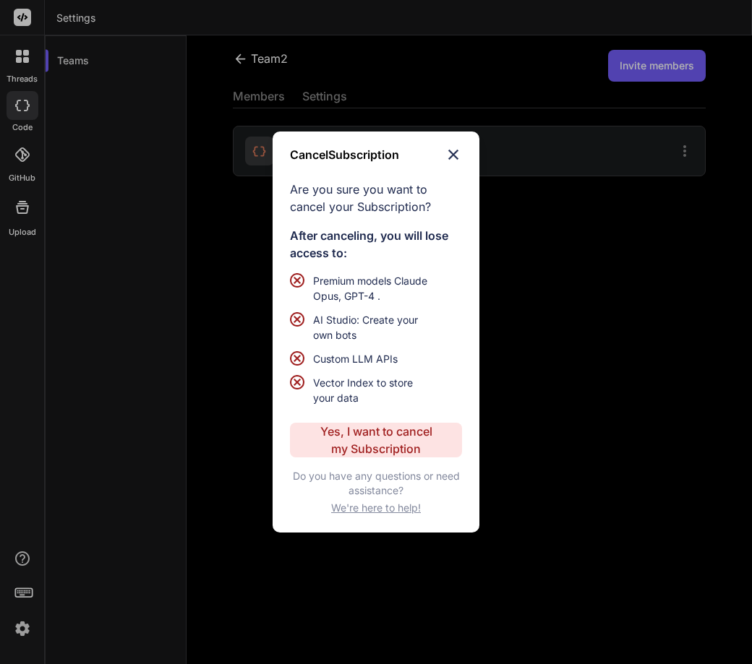
click at [390, 437] on p "Yes, I want to cancel my Subscription" at bounding box center [375, 440] width 117 height 35
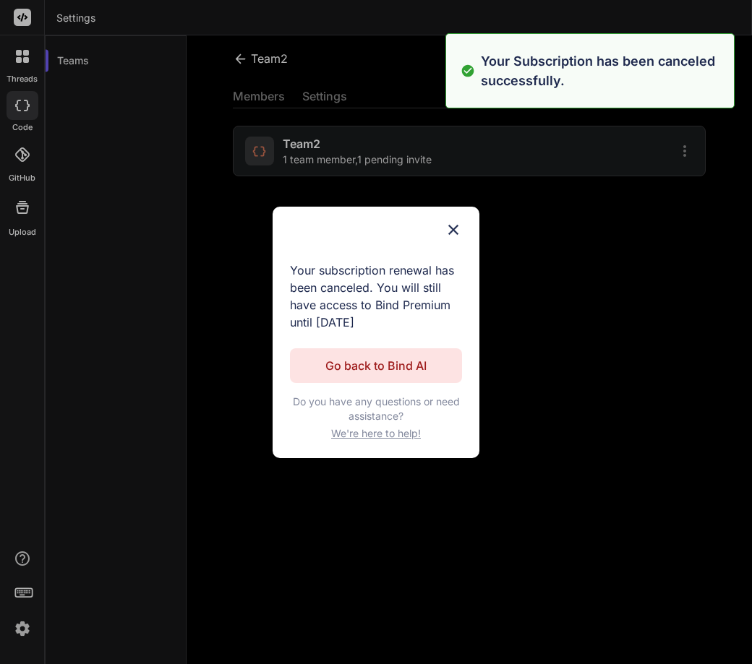
click at [363, 364] on p "Go back to Bind AI" at bounding box center [375, 365] width 101 height 17
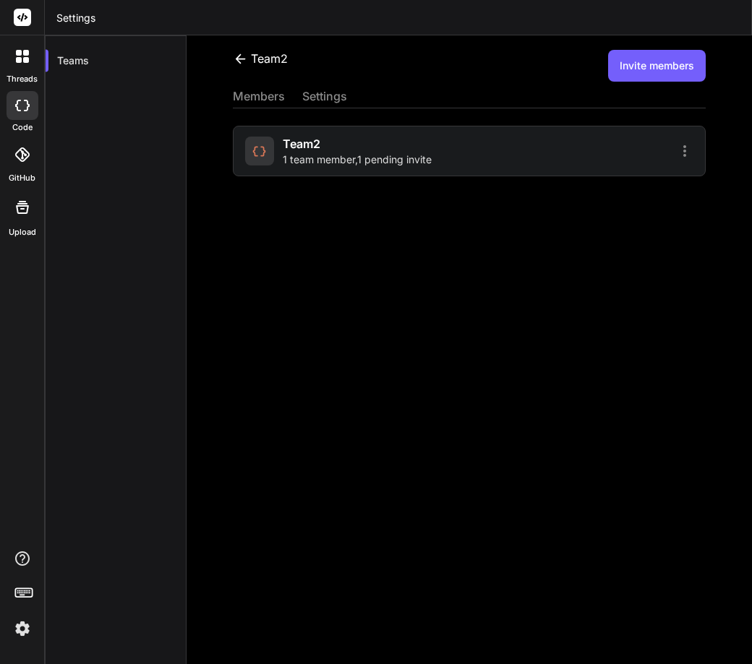
click at [25, 629] on img at bounding box center [22, 629] width 25 height 25
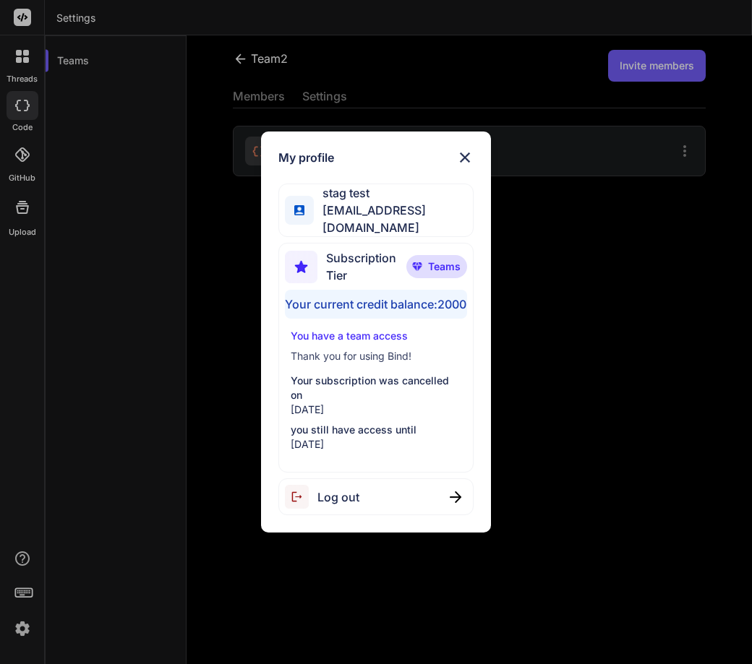
click at [462, 150] on img at bounding box center [464, 157] width 17 height 17
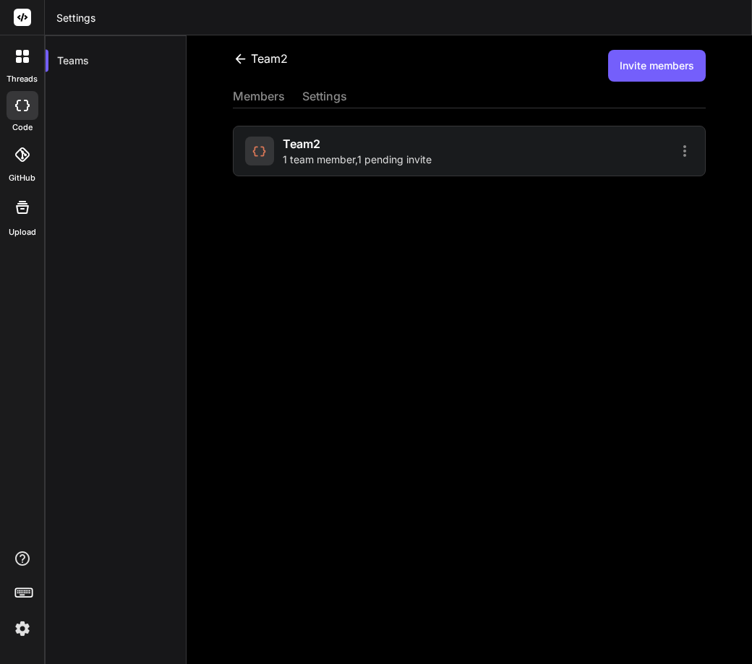
click at [22, 629] on img at bounding box center [22, 629] width 25 height 25
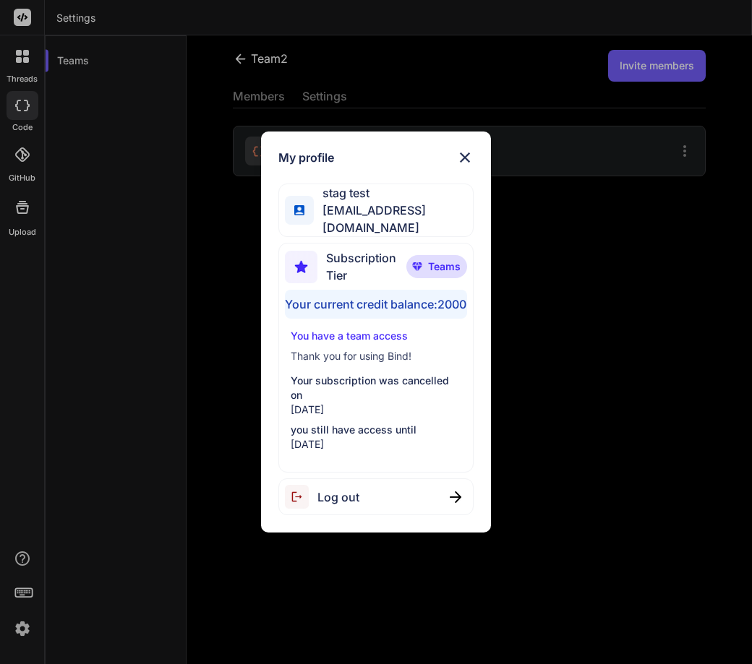
click at [356, 501] on span "Log out" at bounding box center [338, 497] width 42 height 17
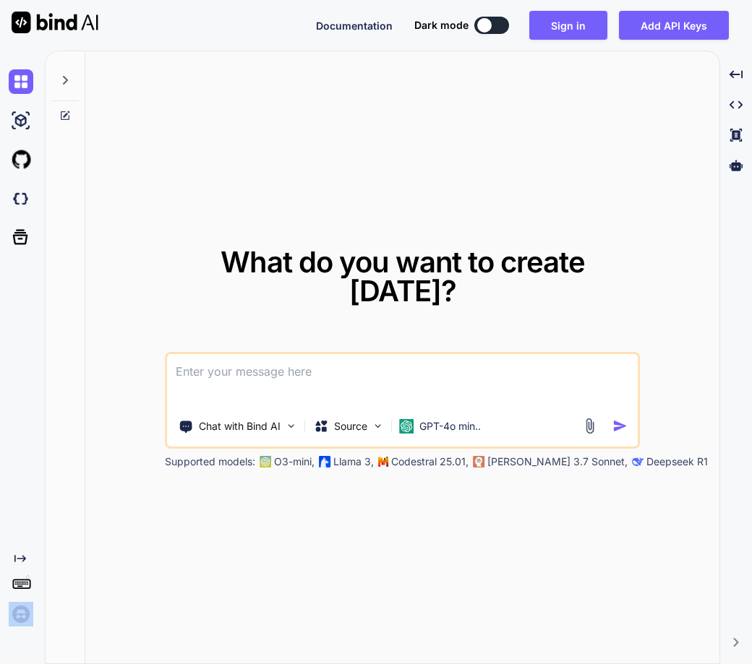
click at [17, 622] on img at bounding box center [21, 614] width 25 height 25
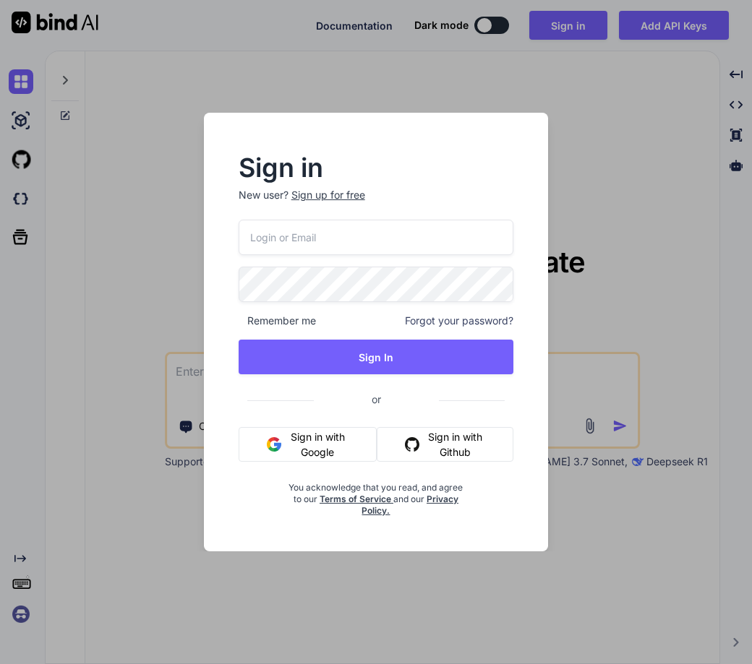
click at [300, 250] on input "email" at bounding box center [376, 237] width 275 height 35
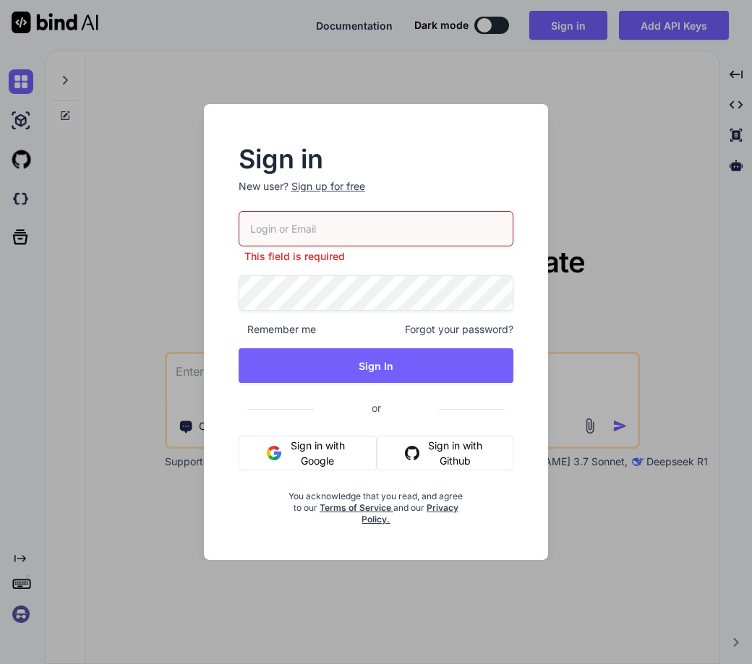
click at [318, 198] on p "New user? Sign up for free" at bounding box center [376, 195] width 275 height 32
click at [327, 180] on div "Sign up for free" at bounding box center [328, 186] width 74 height 14
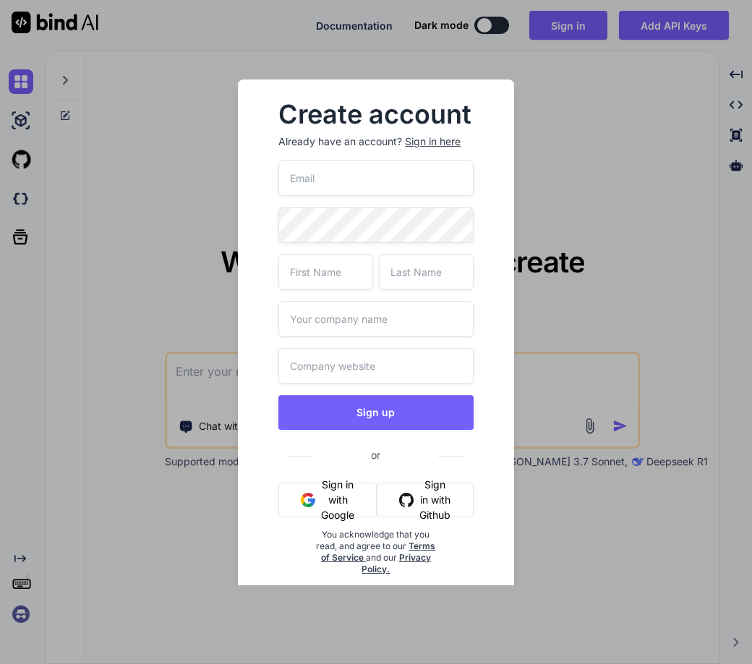
click at [316, 186] on input "email" at bounding box center [375, 177] width 194 height 35
paste input "[EMAIL_ADDRESS][DOMAIN_NAME]"
type input "[EMAIL_ADDRESS][DOMAIN_NAME]"
click at [333, 277] on input "text" at bounding box center [325, 271] width 95 height 35
type input "stag"
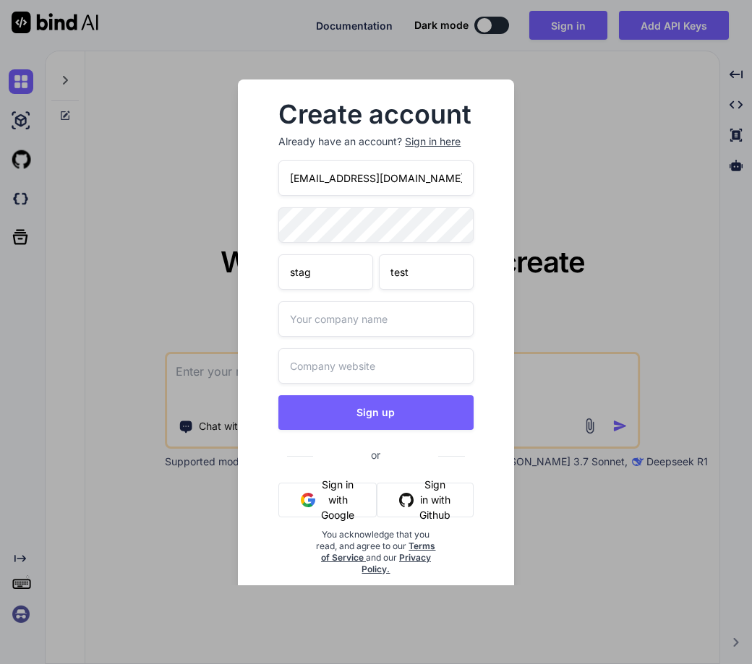
type input "test"
type input "test.com"
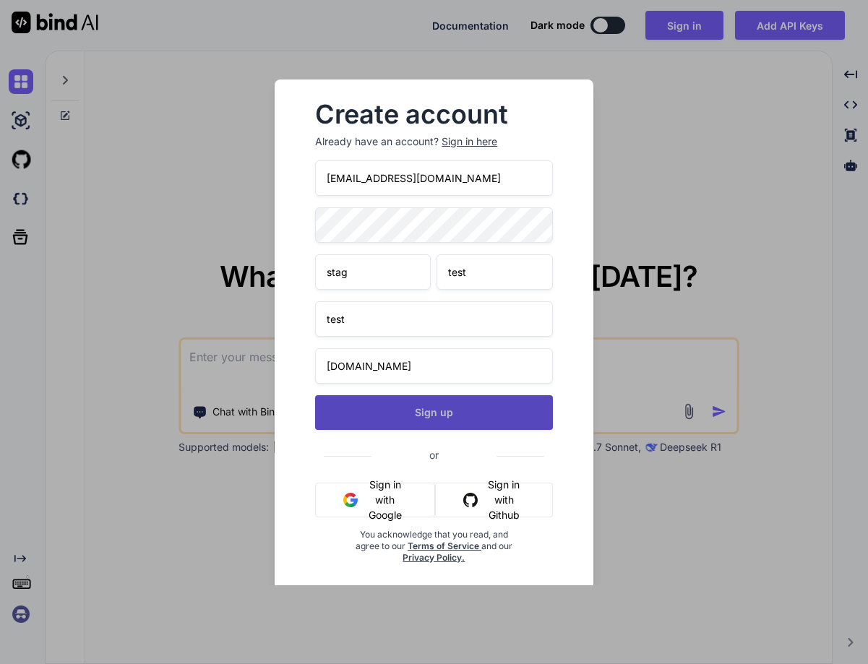
click at [432, 400] on button "Sign up" at bounding box center [433, 412] width 237 height 35
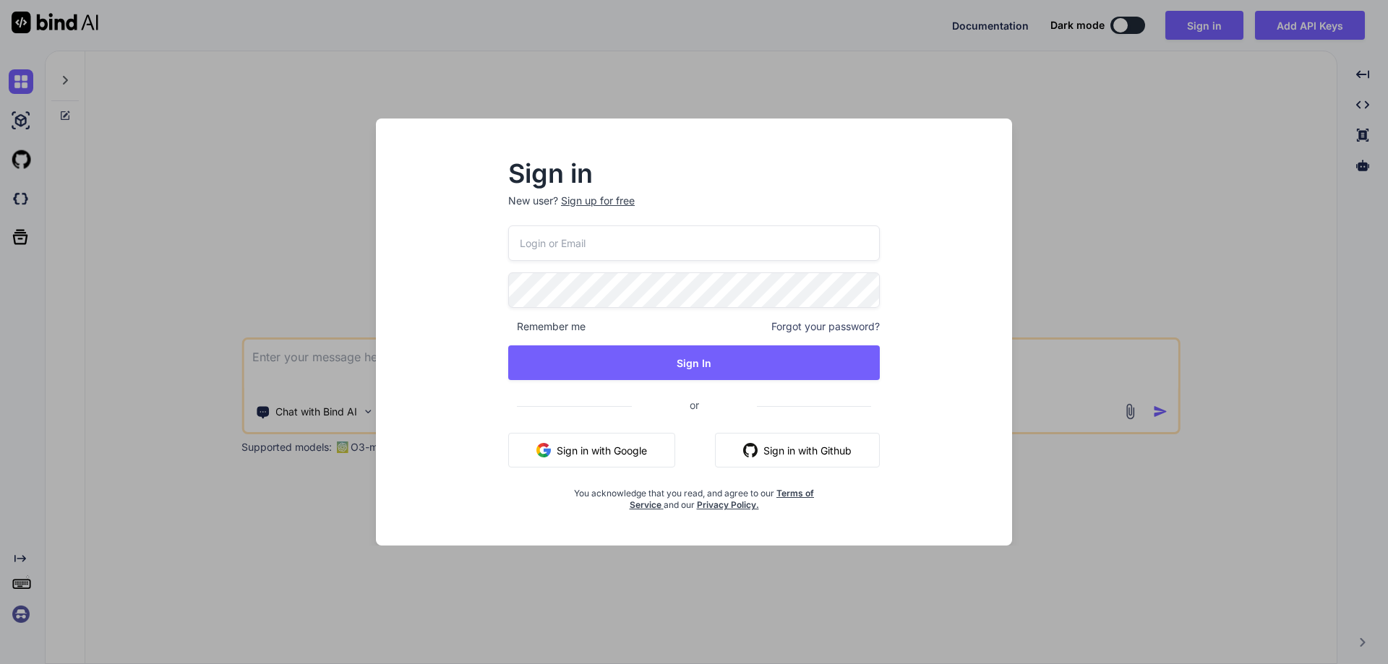
type textarea "x"
click at [585, 236] on input "email" at bounding box center [693, 243] width 373 height 35
paste input "[EMAIL_ADDRESS][DOMAIN_NAME]"
type input "[EMAIL_ADDRESS][DOMAIN_NAME]"
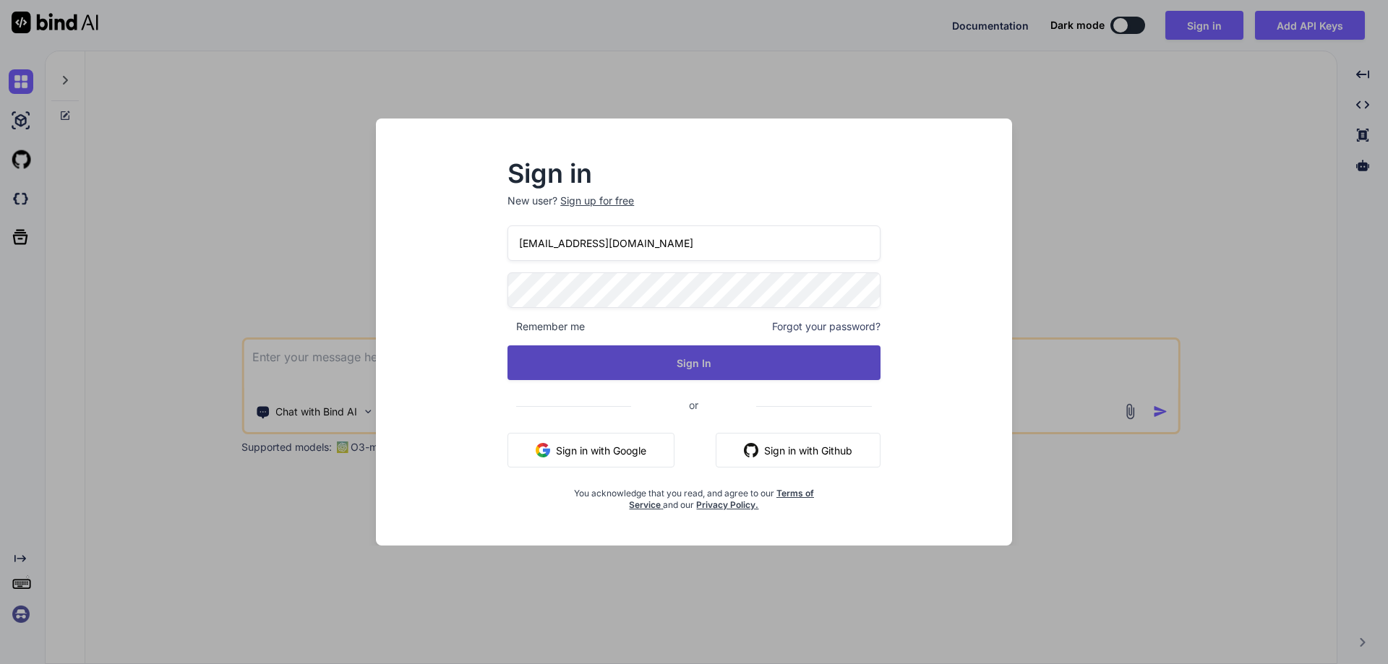
click at [640, 366] on button "Sign In" at bounding box center [693, 363] width 373 height 35
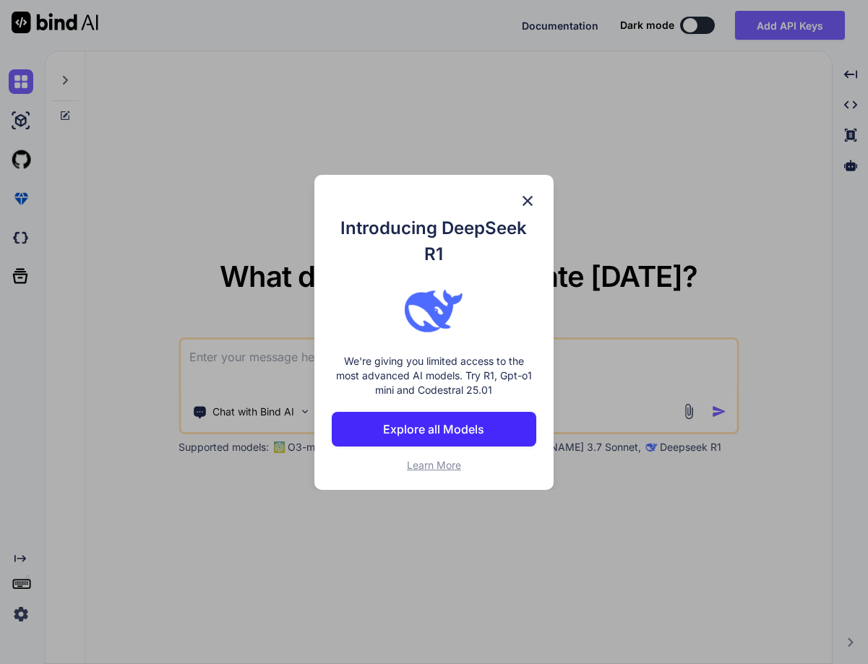
click at [526, 193] on img at bounding box center [527, 200] width 17 height 17
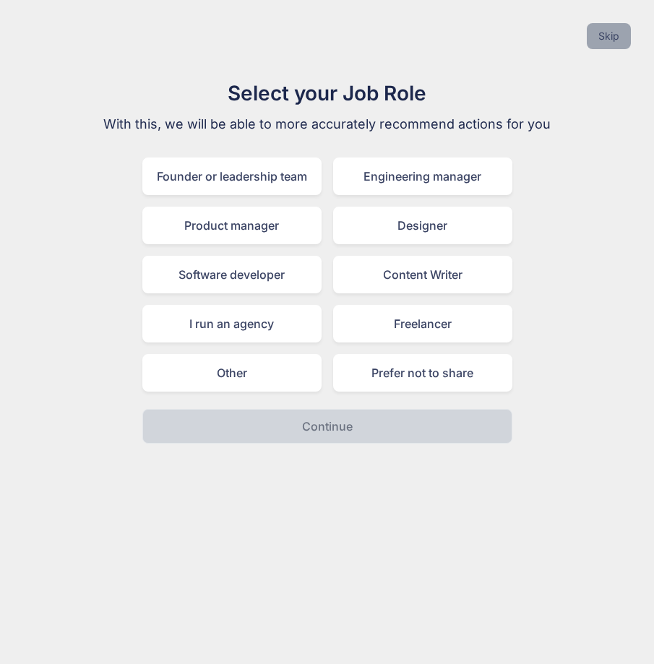
click at [608, 44] on button "Skip" at bounding box center [609, 36] width 44 height 26
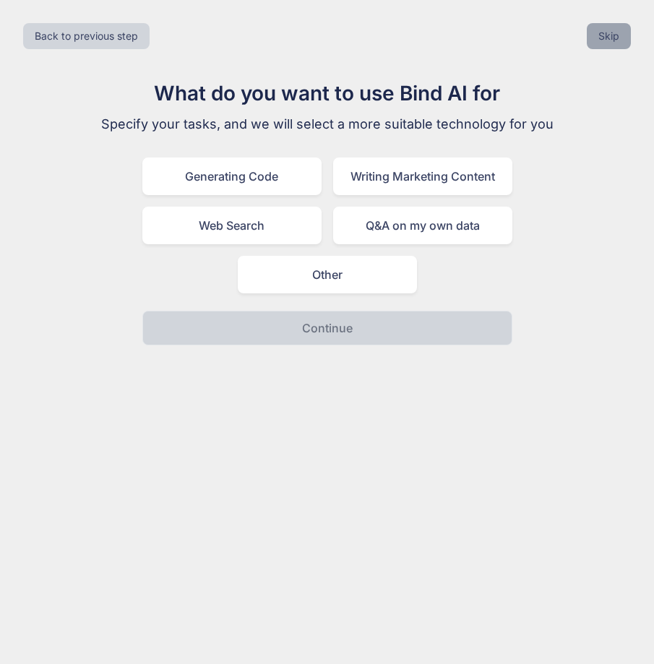
click at [609, 45] on button "Skip" at bounding box center [609, 36] width 44 height 26
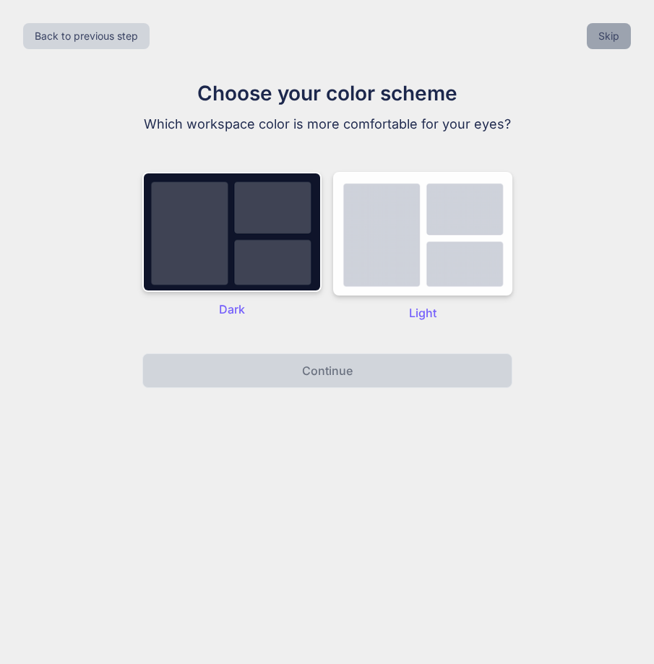
click at [609, 45] on button "Skip" at bounding box center [609, 36] width 44 height 26
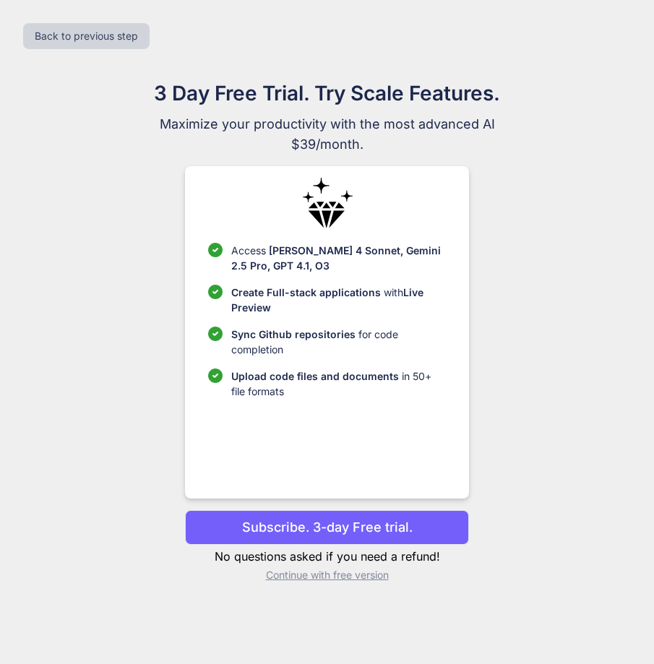
click at [323, 529] on p "Subscribe. 3-day Free trial." at bounding box center [327, 528] width 171 height 20
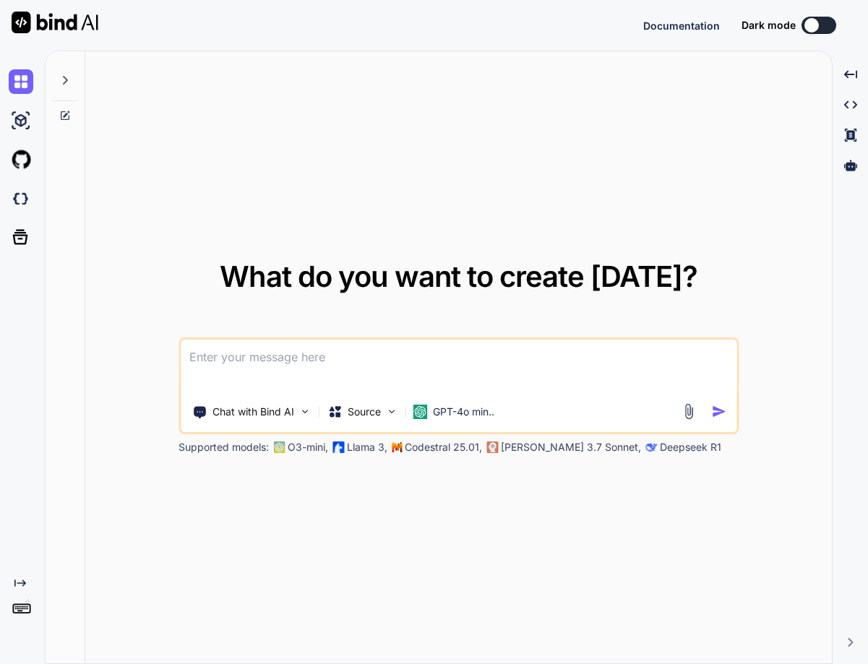
type textarea "x"
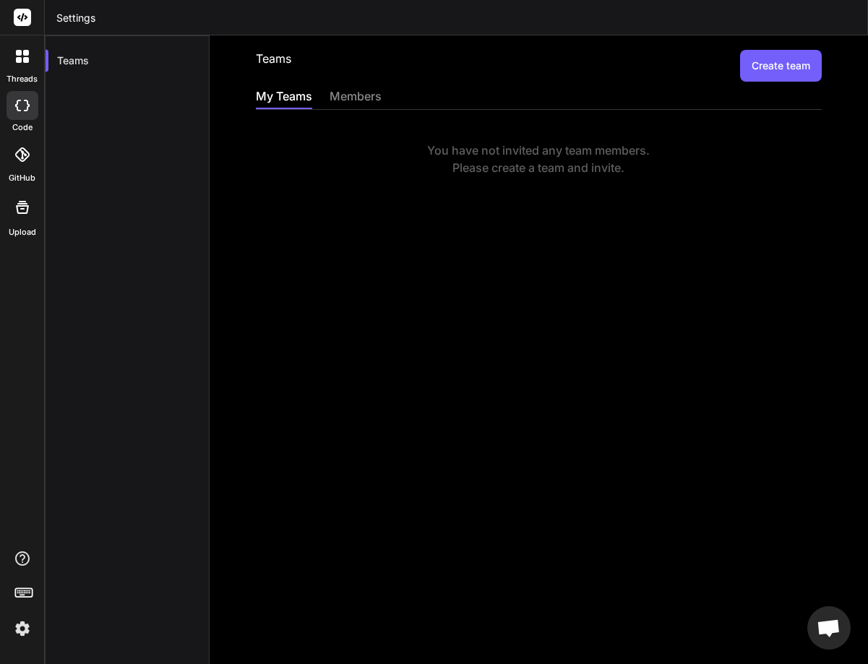
click at [766, 65] on button "Create team" at bounding box center [781, 66] width 82 height 32
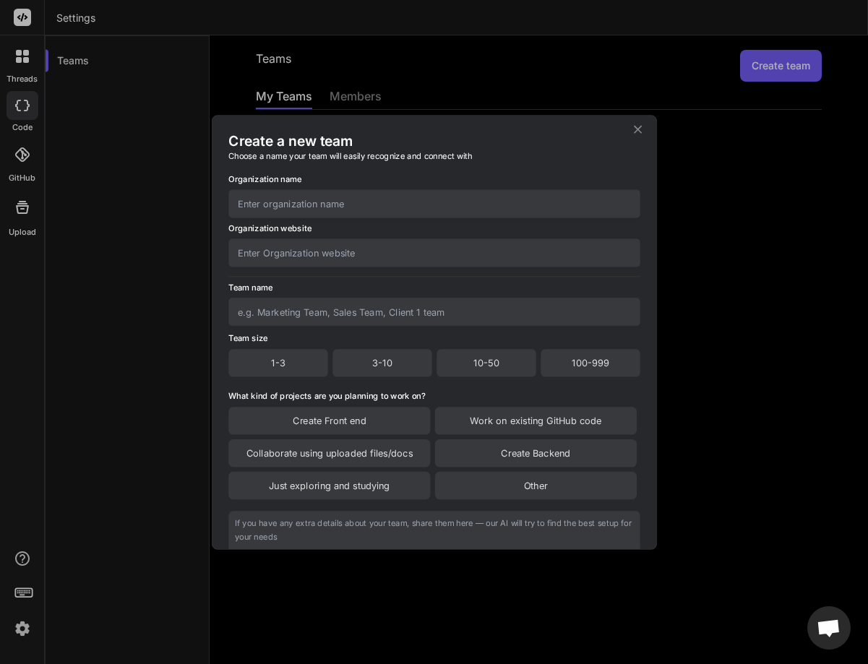
click at [283, 312] on input "text" at bounding box center [434, 312] width 412 height 28
type input "team1"
click at [266, 210] on input "text" at bounding box center [434, 203] width 412 height 28
type input "test"
type input "test.com"
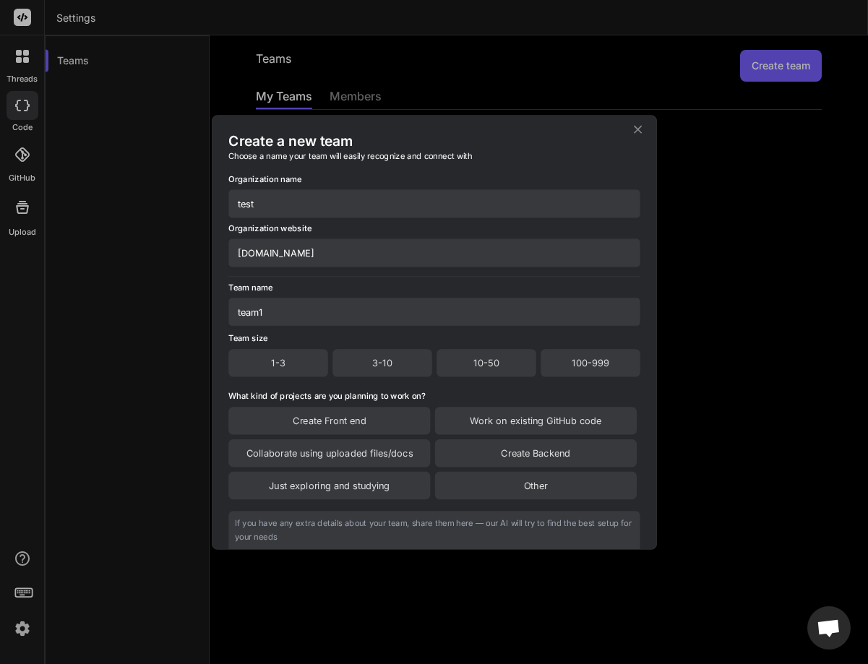
click at [287, 361] on div "1-3" at bounding box center [278, 362] width 100 height 27
click at [315, 430] on div "Create Front end" at bounding box center [329, 421] width 202 height 27
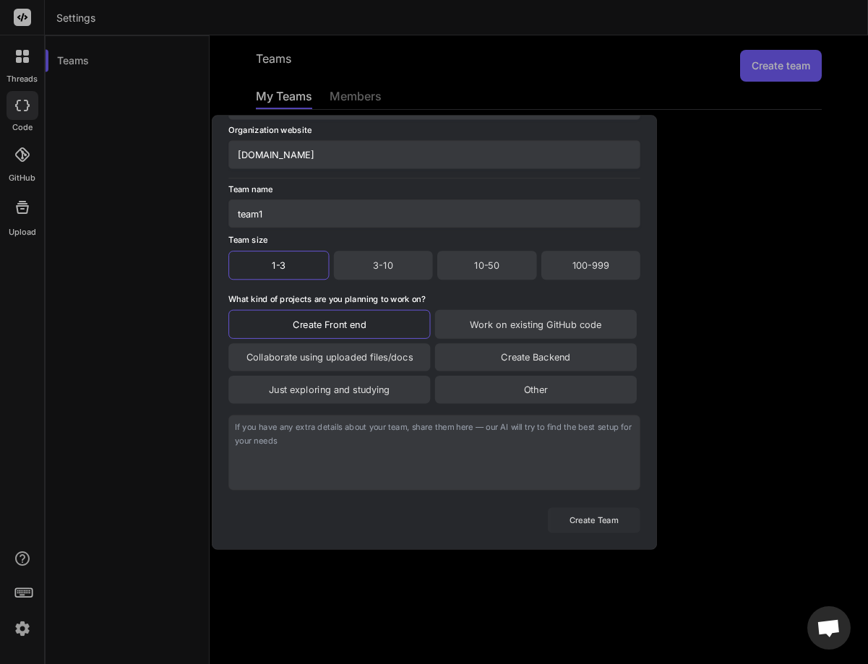
click at [576, 518] on button "Create Team" at bounding box center [593, 519] width 93 height 25
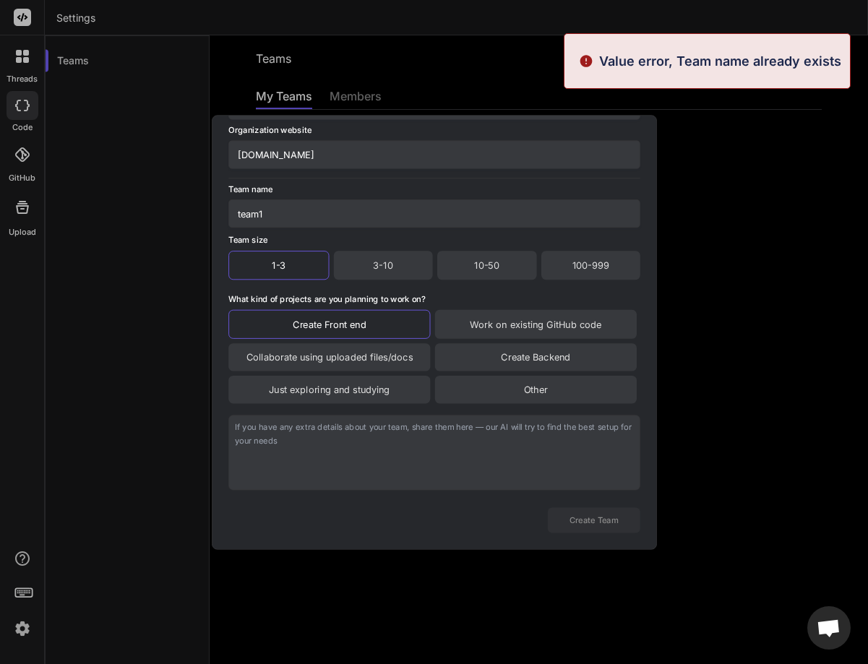
click at [346, 228] on input "team1" at bounding box center [434, 214] width 412 height 28
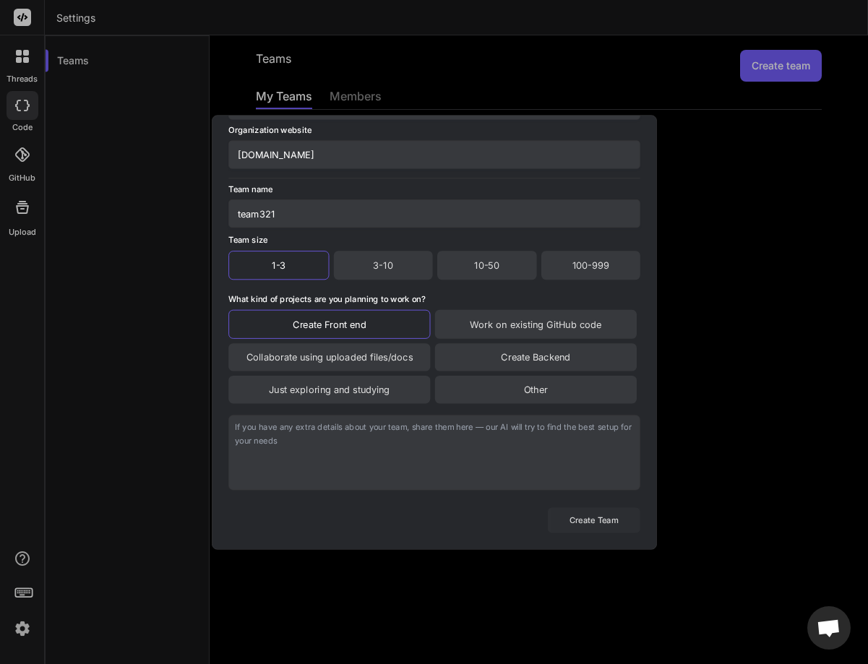
type input "team321"
click at [571, 516] on button "Create Team" at bounding box center [593, 519] width 93 height 25
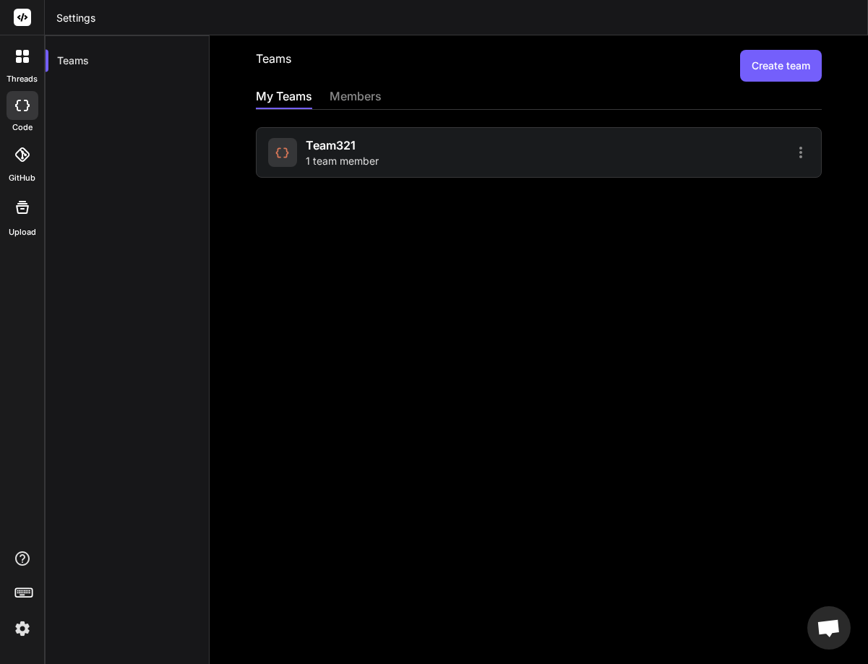
click at [317, 139] on span "team321" at bounding box center [331, 145] width 50 height 17
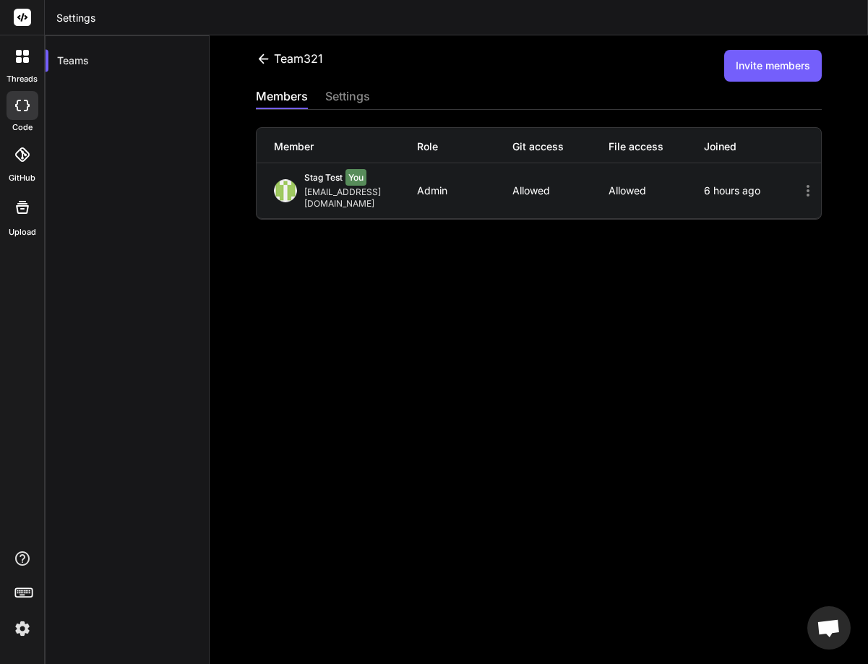
click at [773, 70] on button "Invite members" at bounding box center [773, 66] width 98 height 32
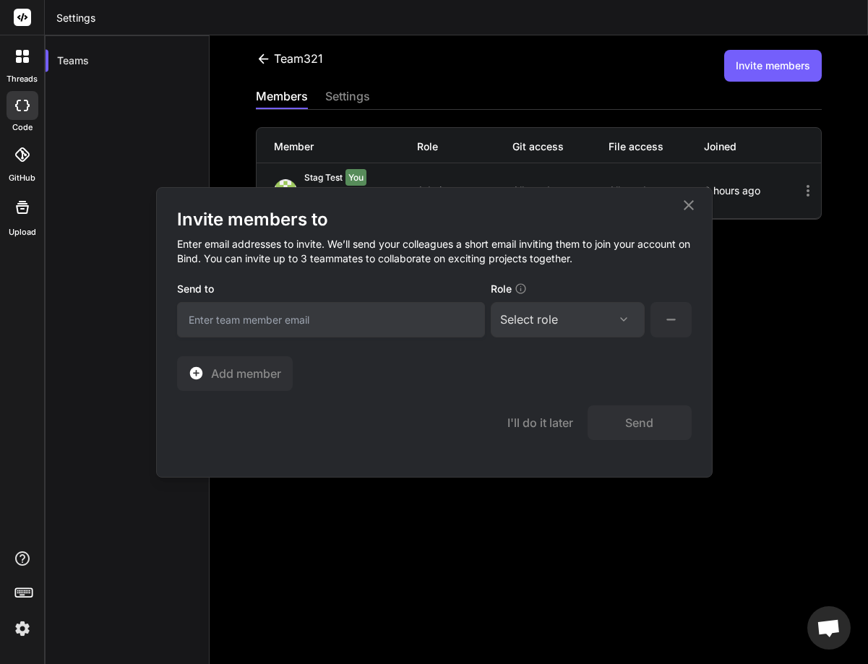
click at [562, 322] on div "Select role" at bounding box center [567, 319] width 135 height 17
click at [531, 415] on div "Collaborator" at bounding box center [548, 415] width 58 height 14
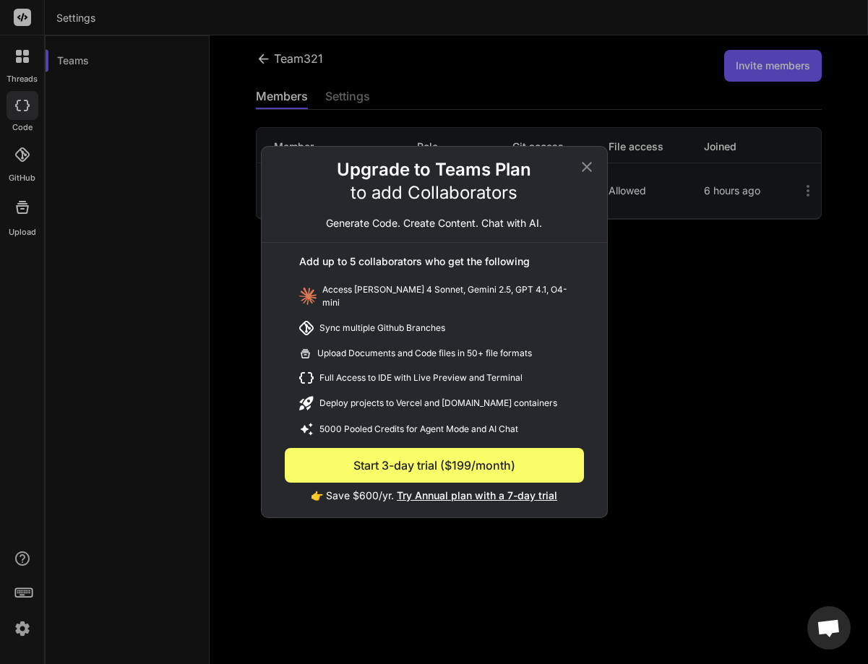
click at [425, 455] on button "Start 3-day trial ($199/month)" at bounding box center [434, 465] width 299 height 35
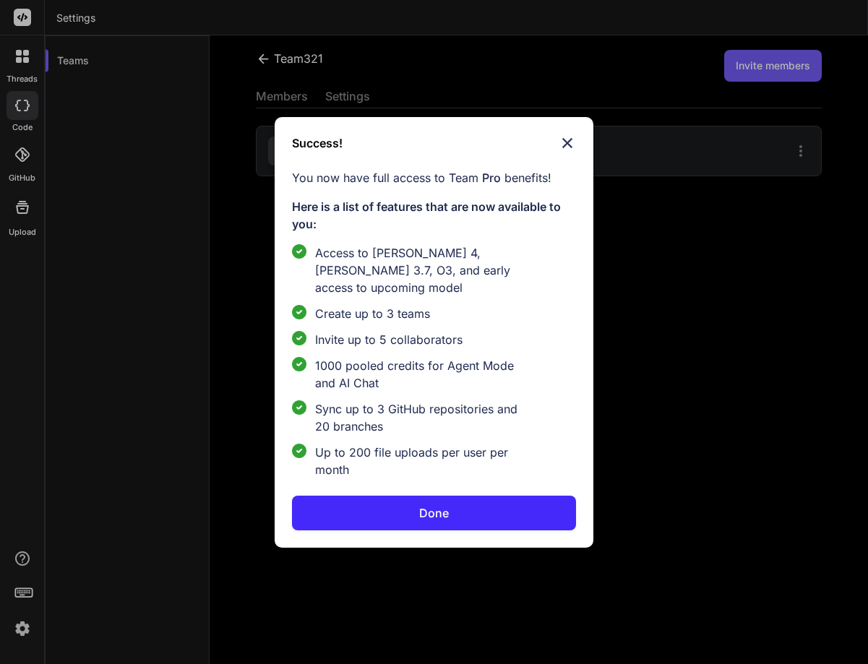
click at [464, 497] on button "Done" at bounding box center [433, 513] width 283 height 35
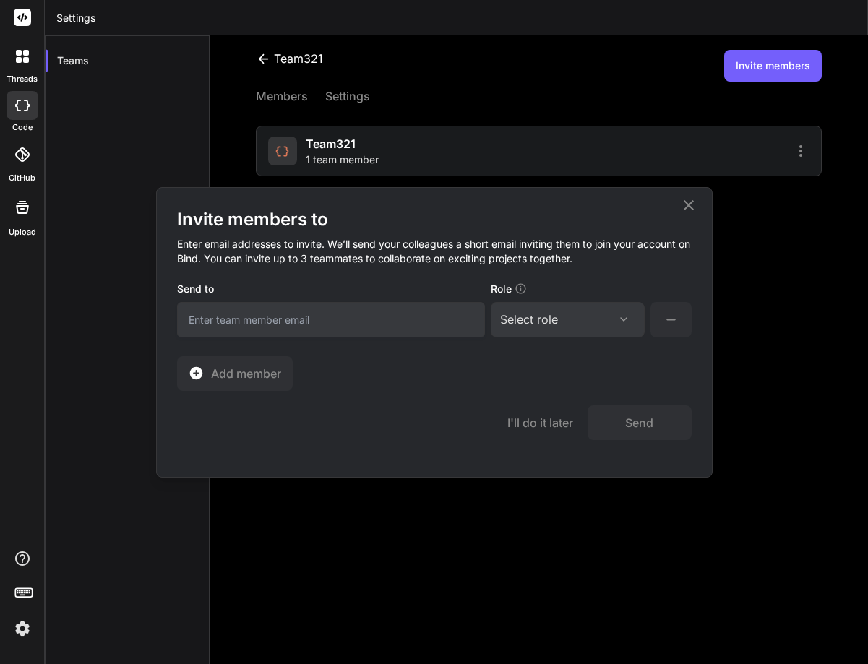
click at [695, 208] on icon at bounding box center [688, 205] width 17 height 17
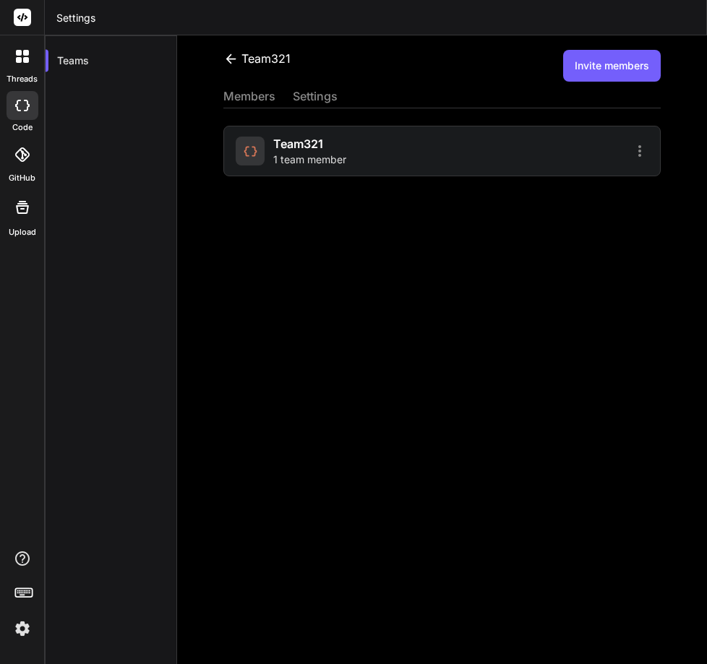
click at [343, 154] on span "1 team member" at bounding box center [309, 160] width 73 height 14
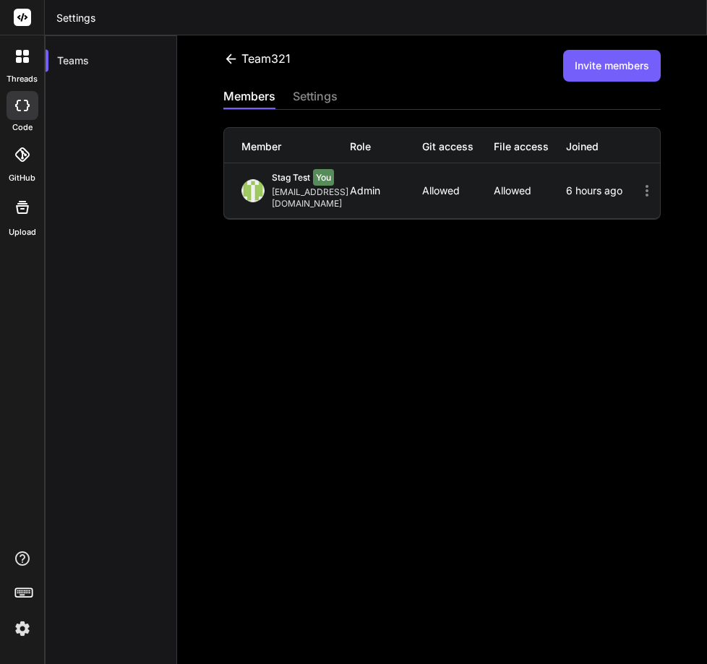
click at [611, 65] on button "Invite members" at bounding box center [612, 66] width 98 height 32
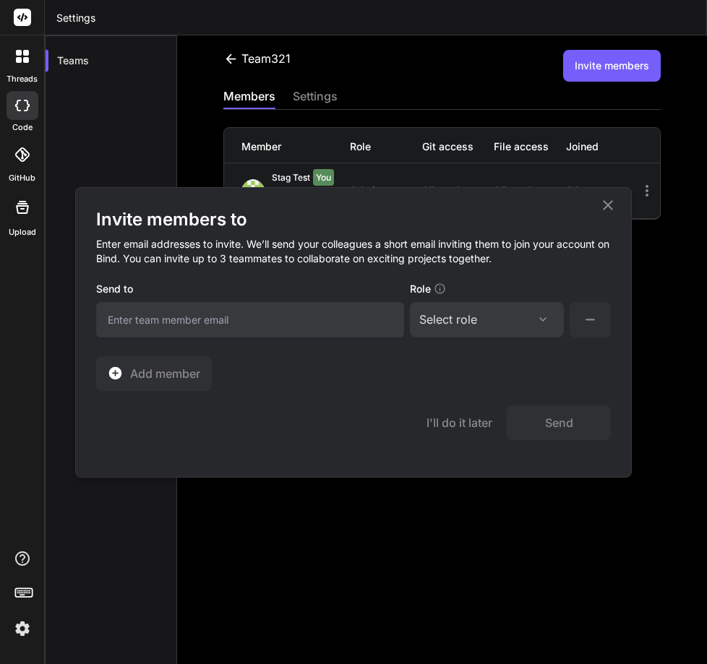
click at [505, 321] on div "Select role" at bounding box center [486, 319] width 135 height 17
click at [459, 416] on div "Collaborator" at bounding box center [467, 415] width 58 height 14
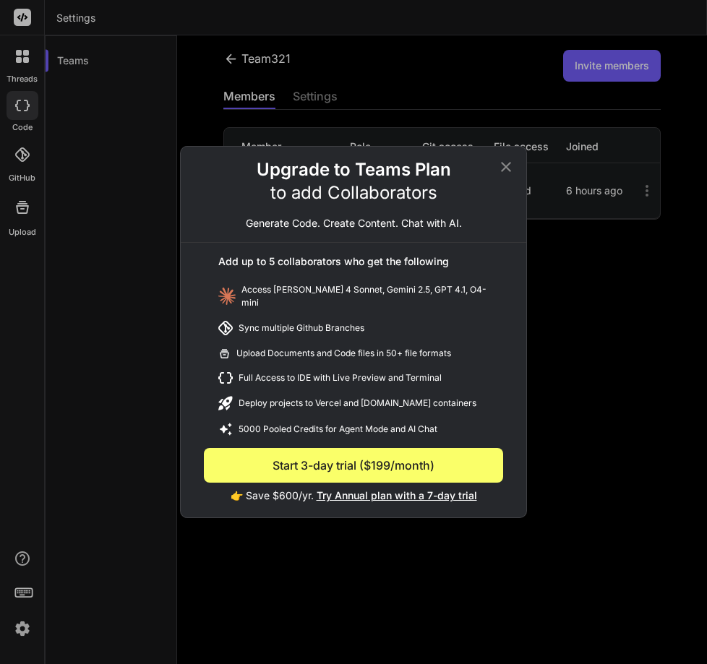
click at [509, 172] on icon at bounding box center [506, 167] width 10 height 10
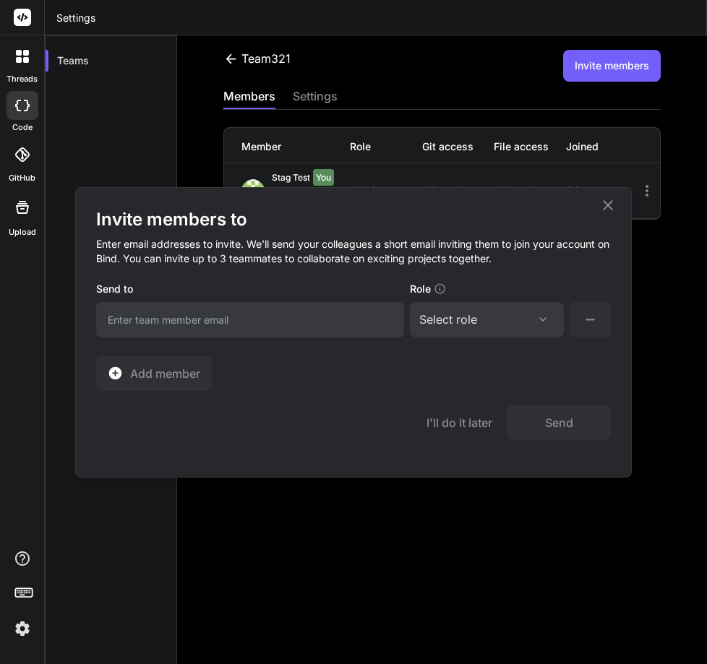
click at [607, 205] on icon at bounding box center [607, 205] width 17 height 17
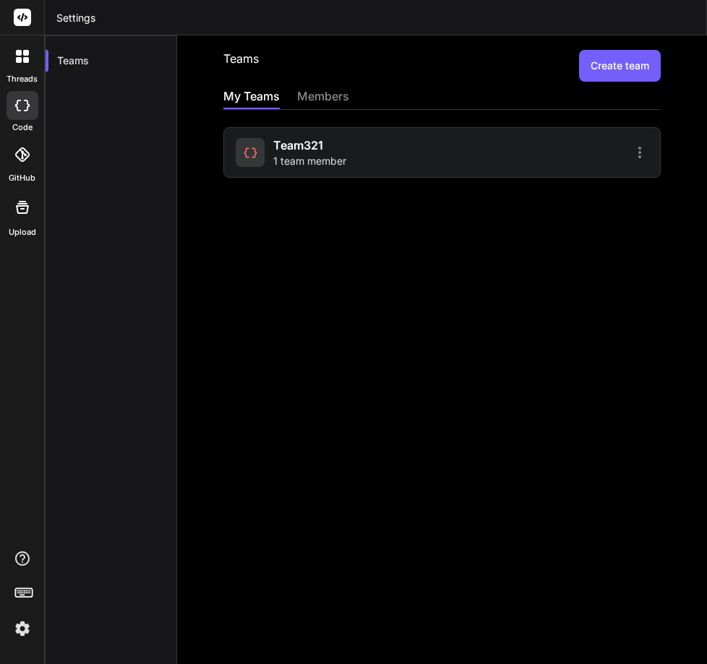
click at [391, 155] on div "team321 1 team member" at bounding box center [337, 153] width 202 height 32
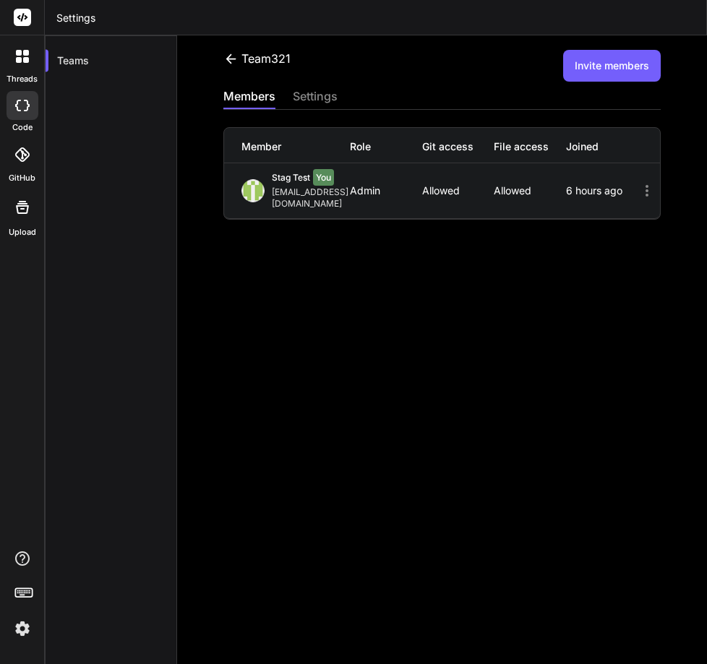
click at [607, 71] on button "Invite members" at bounding box center [612, 66] width 98 height 32
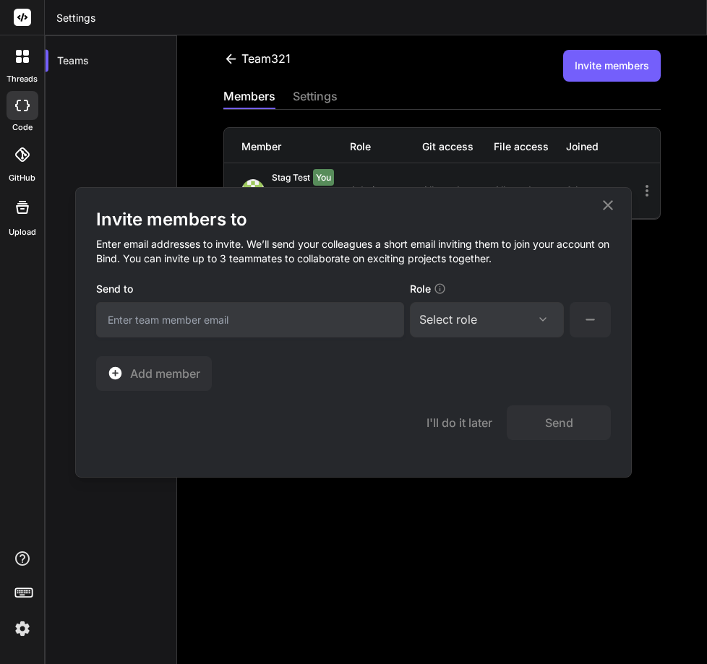
click at [479, 312] on div "Select role" at bounding box center [486, 319] width 135 height 17
click at [458, 418] on div "Collaborator" at bounding box center [467, 415] width 58 height 14
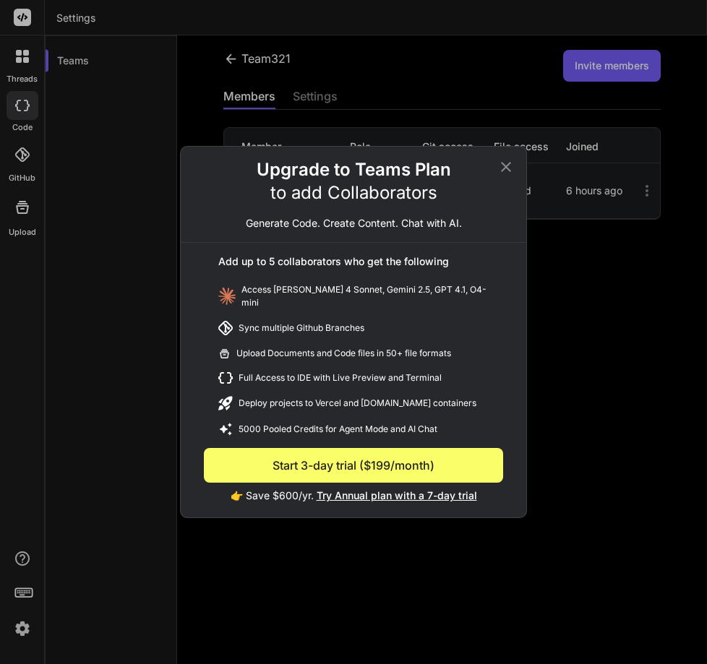
click at [510, 171] on icon at bounding box center [505, 166] width 17 height 17
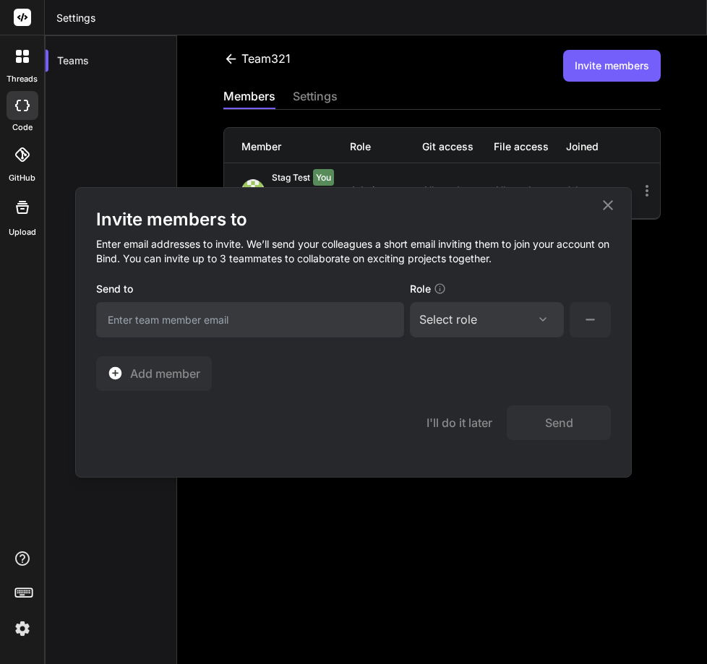
click at [614, 204] on icon at bounding box center [607, 205] width 17 height 17
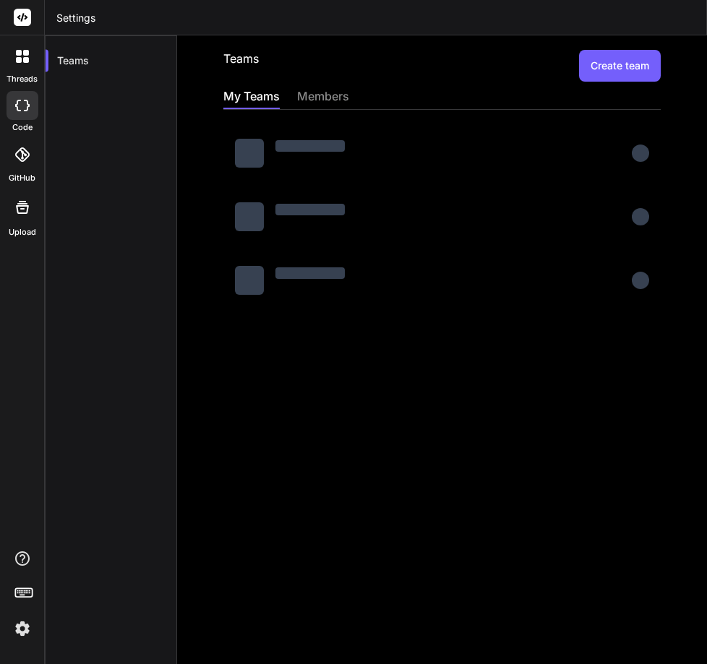
click at [12, 634] on img at bounding box center [22, 629] width 25 height 25
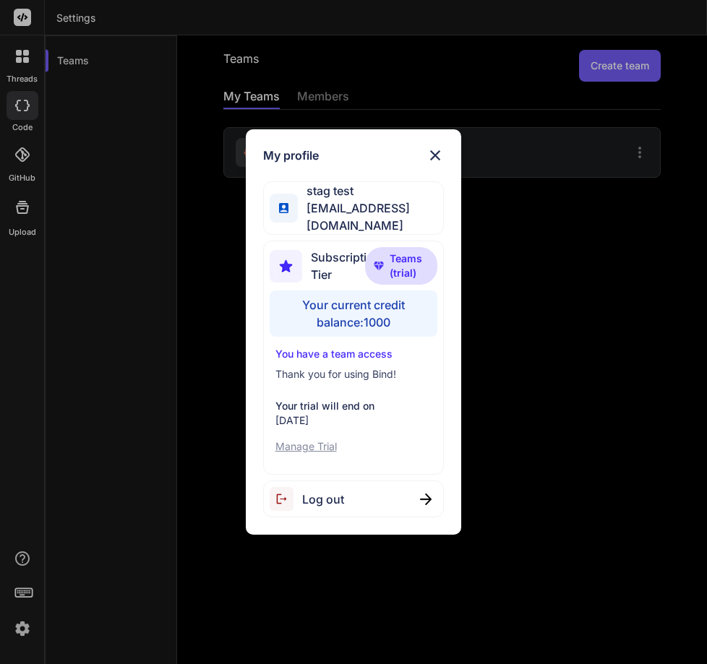
click at [433, 155] on img at bounding box center [435, 155] width 17 height 17
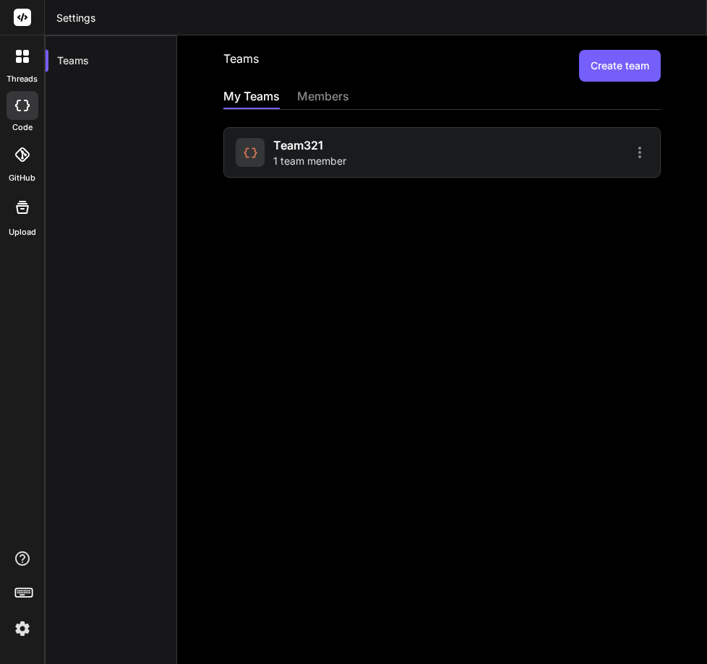
click at [297, 164] on span "1 team member" at bounding box center [309, 161] width 73 height 14
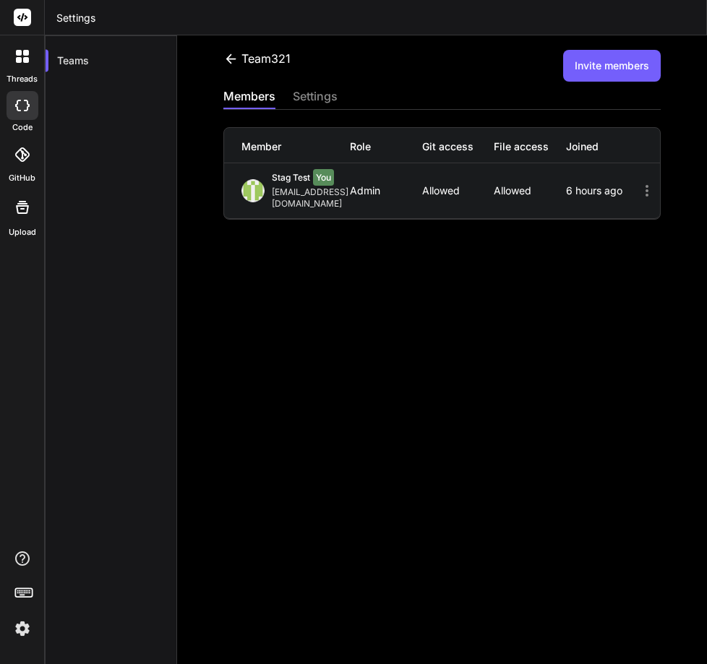
click at [620, 66] on button "Invite members" at bounding box center [612, 66] width 98 height 32
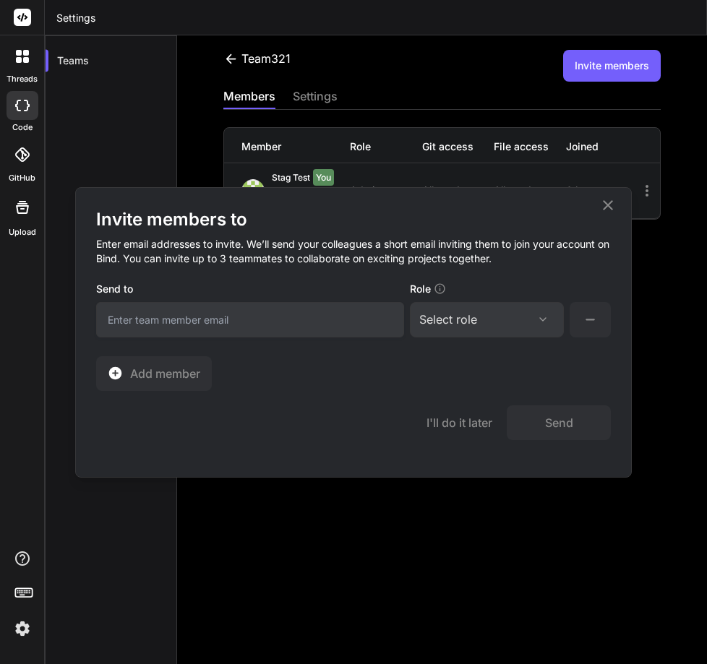
click at [460, 308] on div "Select role Assign Role Admin Collaborator Member" at bounding box center [487, 319] width 154 height 35
click at [471, 317] on div "Select role" at bounding box center [448, 319] width 58 height 17
click at [450, 416] on div "Collaborator" at bounding box center [467, 415] width 58 height 14
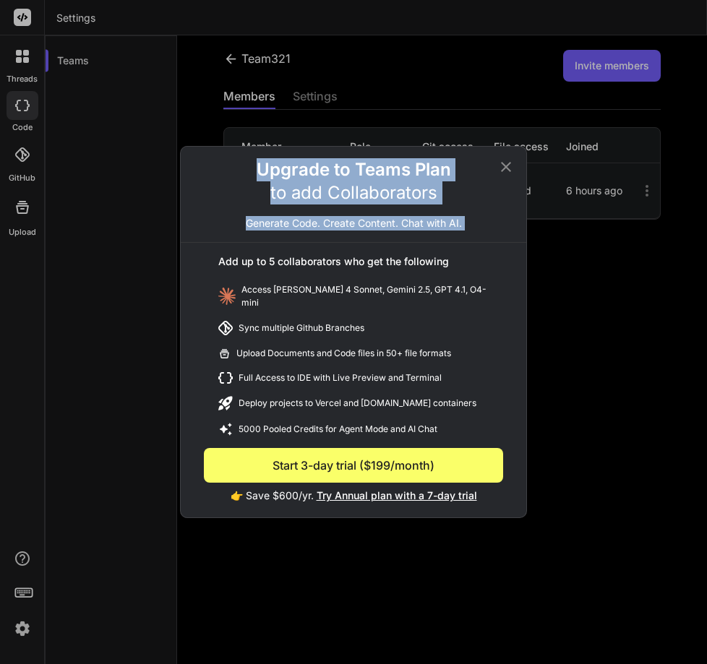
drag, startPoint x: 252, startPoint y: 166, endPoint x: 473, endPoint y: 252, distance: 236.9
click at [473, 252] on div "Upgrade to Teams Plan to add Collaborators Generate Code. Create Content. Chat …" at bounding box center [354, 337] width 346 height 359
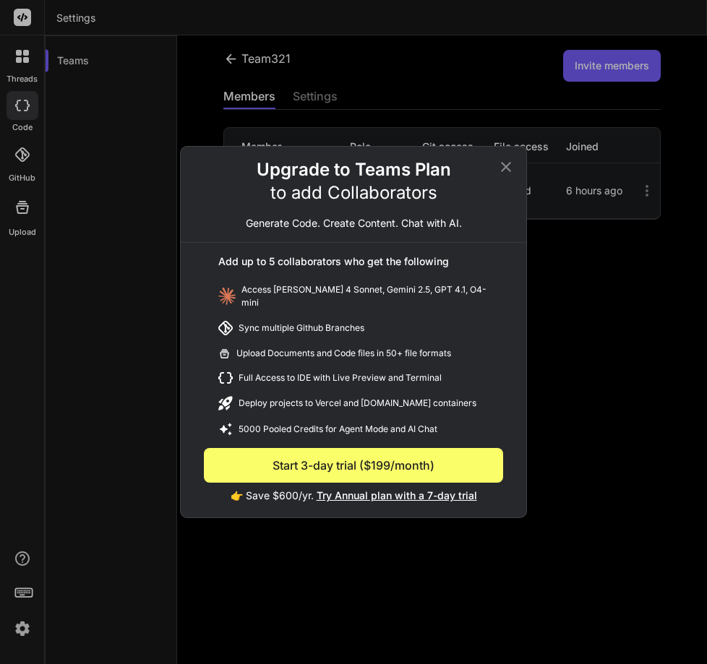
click at [348, 341] on div "Upload Documents and Code files in 50+ file formats" at bounding box center [353, 353] width 299 height 25
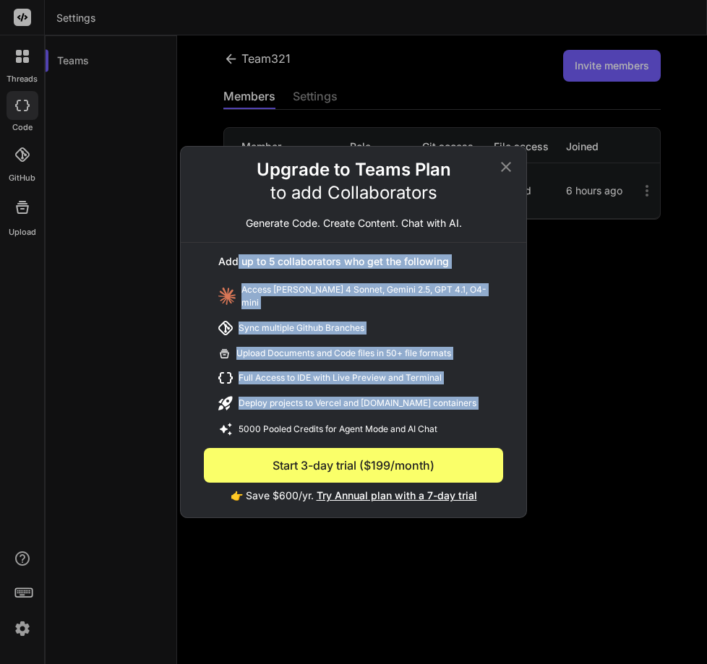
drag, startPoint x: 443, startPoint y: 423, endPoint x: 250, endPoint y: 277, distance: 242.0
click at [237, 270] on div "Add up to 5 collaborators who get the following Access Claude 4 Sonnet, Gemini …" at bounding box center [354, 373] width 346 height 260
click at [466, 329] on div "Sync multiple Github Branches" at bounding box center [353, 328] width 299 height 26
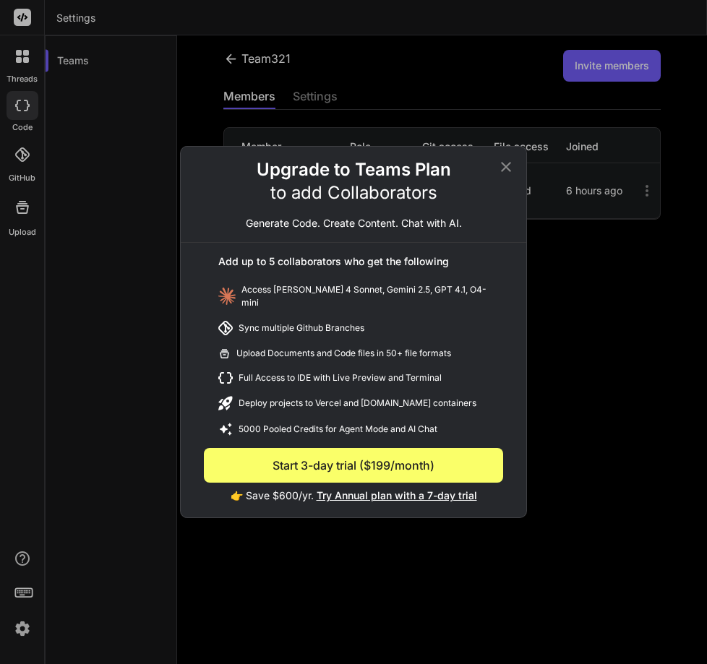
click at [503, 172] on icon at bounding box center [506, 167] width 10 height 10
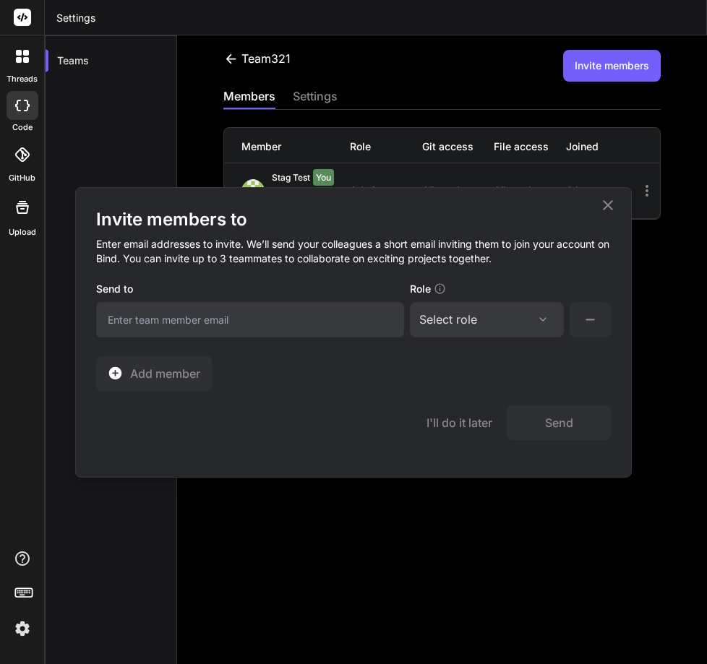
click at [489, 315] on div "Select role" at bounding box center [486, 319] width 135 height 17
click at [453, 415] on div "Collaborator" at bounding box center [467, 415] width 58 height 14
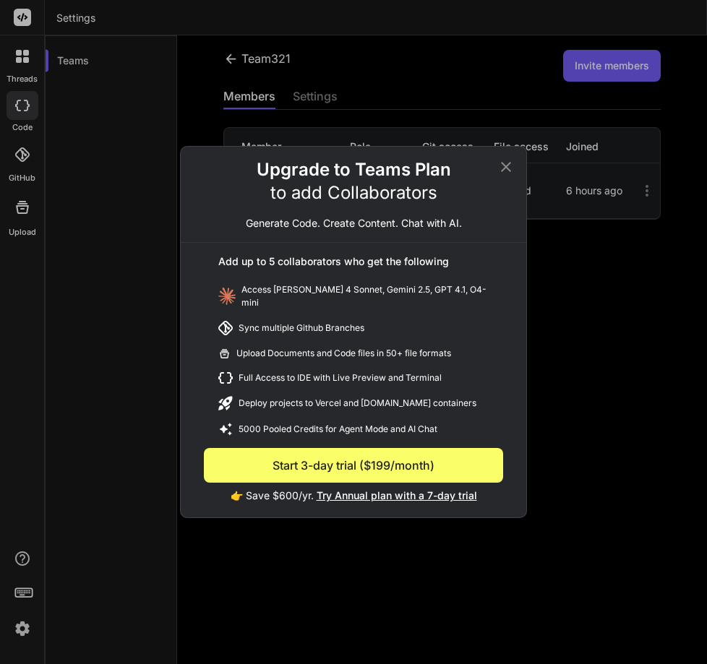
click at [507, 174] on icon at bounding box center [505, 166] width 17 height 17
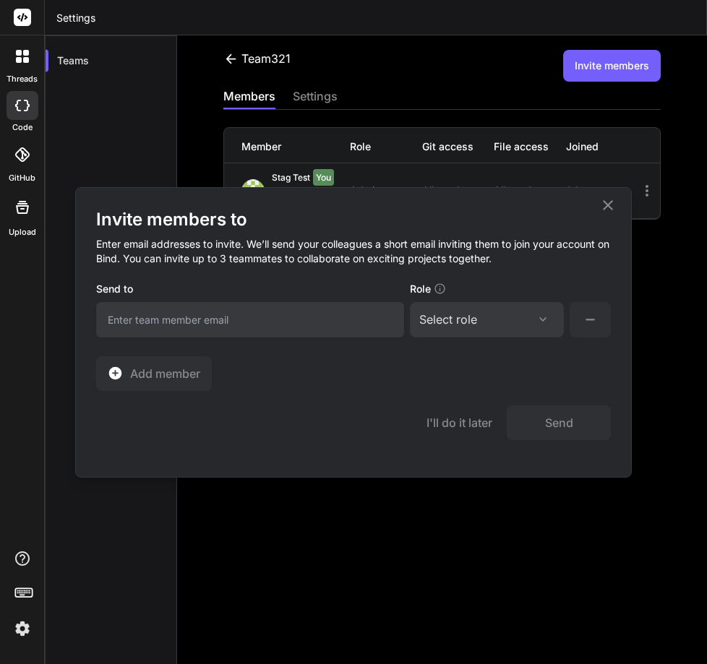
click at [606, 203] on icon at bounding box center [608, 205] width 10 height 10
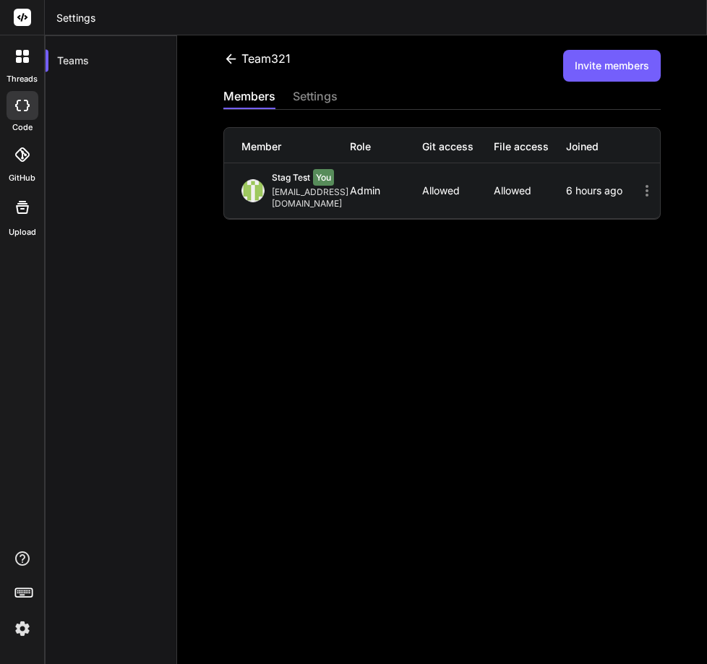
click at [28, 620] on img at bounding box center [22, 629] width 25 height 25
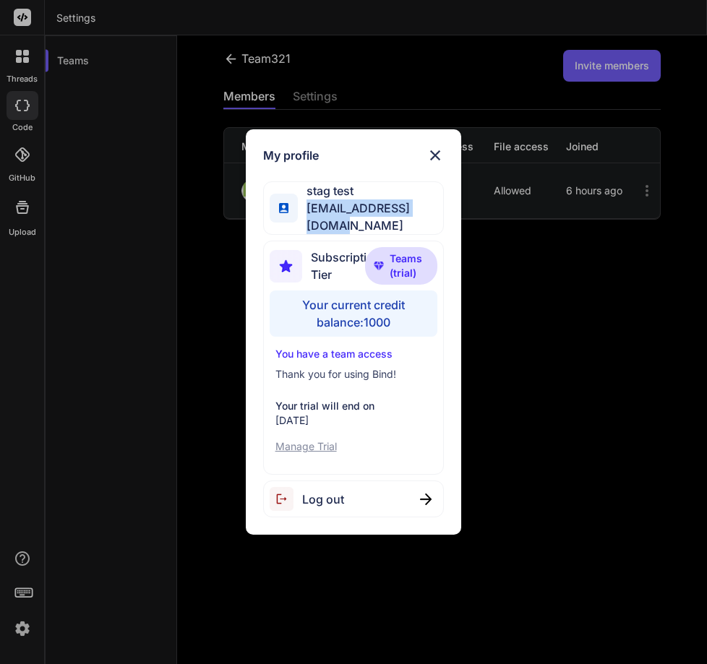
drag, startPoint x: 306, startPoint y: 218, endPoint x: 450, endPoint y: 218, distance: 143.9
click at [450, 218] on div "My profile stag test stagtest3@yopmail.com Subscription Tier Teams (trial) Your…" at bounding box center [354, 332] width 216 height 406
copy span "[EMAIL_ADDRESS][DOMAIN_NAME]"
click at [531, 341] on div "My profile stag test stagtest3@yopmail.com Subscription Tier Teams (trial) Your…" at bounding box center [353, 332] width 707 height 664
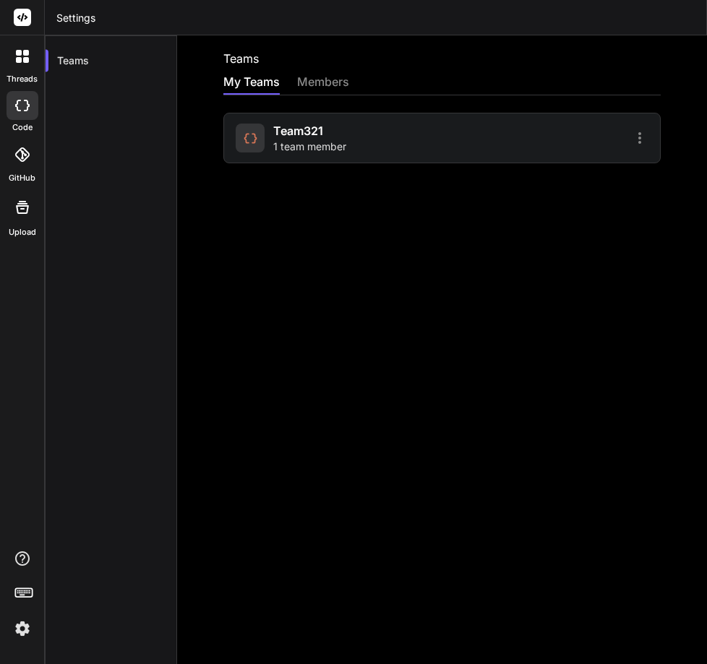
click at [325, 142] on span "1 team member" at bounding box center [309, 147] width 73 height 14
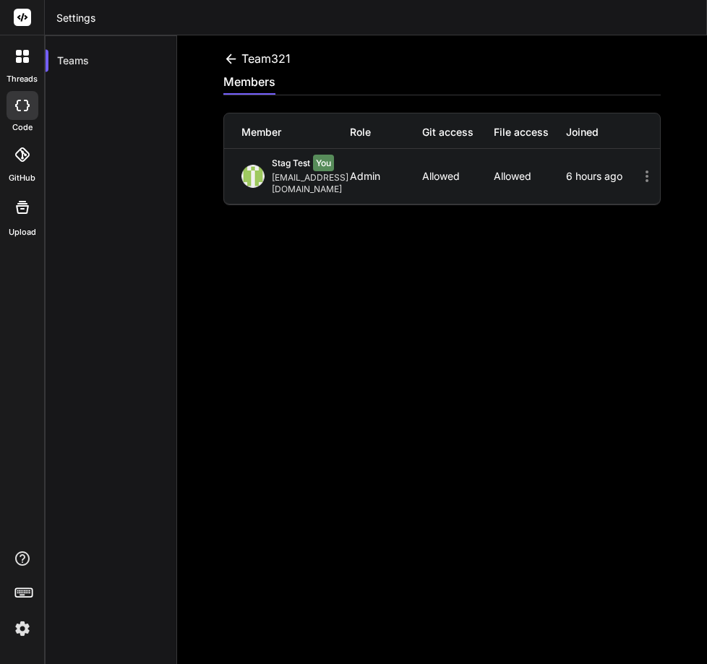
click at [238, 59] on icon at bounding box center [230, 58] width 15 height 15
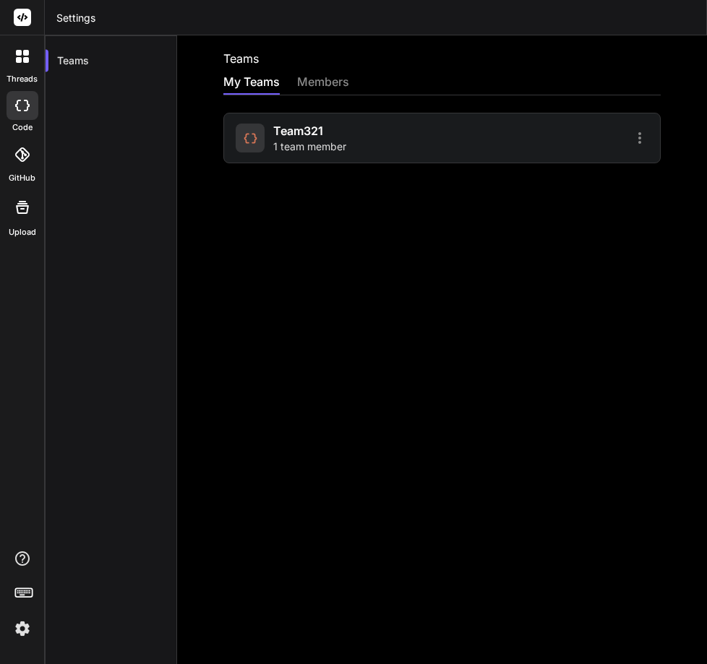
click at [625, 56] on div "Teams" at bounding box center [441, 58] width 437 height 17
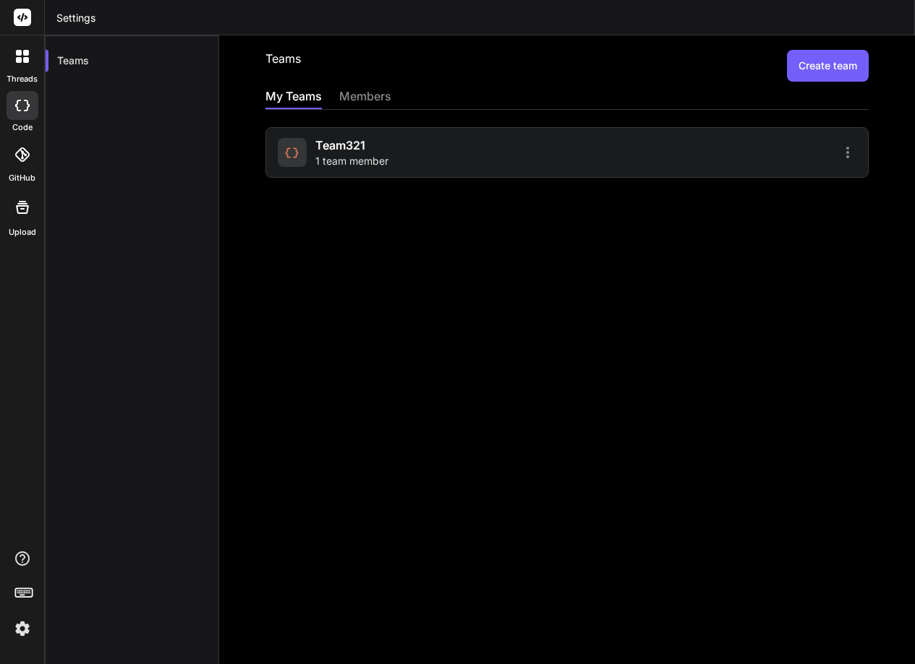
click at [505, 243] on div "Teams Create team My Teams members team321 1 team member" at bounding box center [566, 349] width 695 height 629
click at [401, 164] on div "team321 1 team member" at bounding box center [420, 153] width 285 height 32
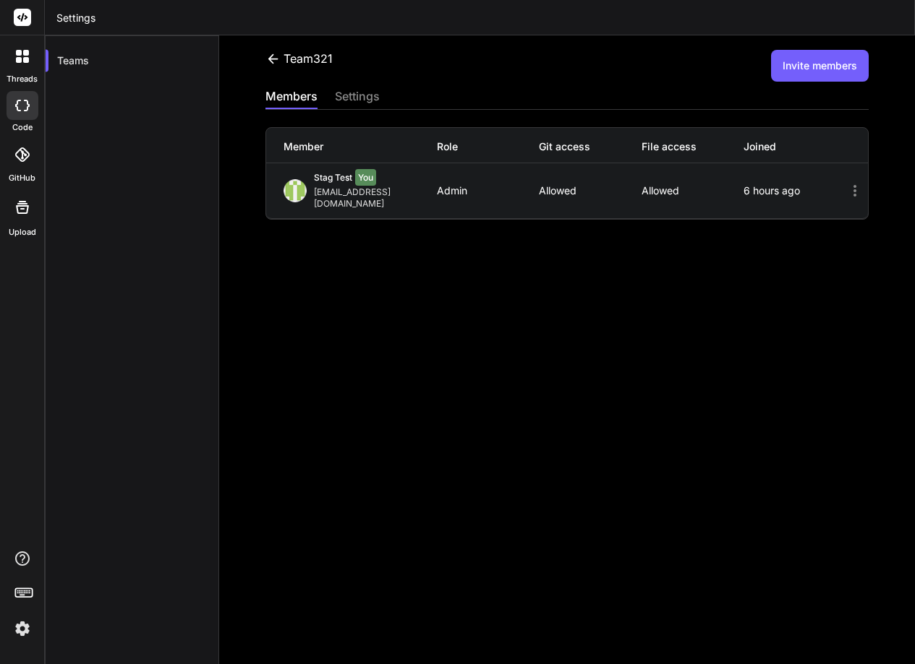
click at [706, 67] on button "Invite members" at bounding box center [820, 66] width 98 height 32
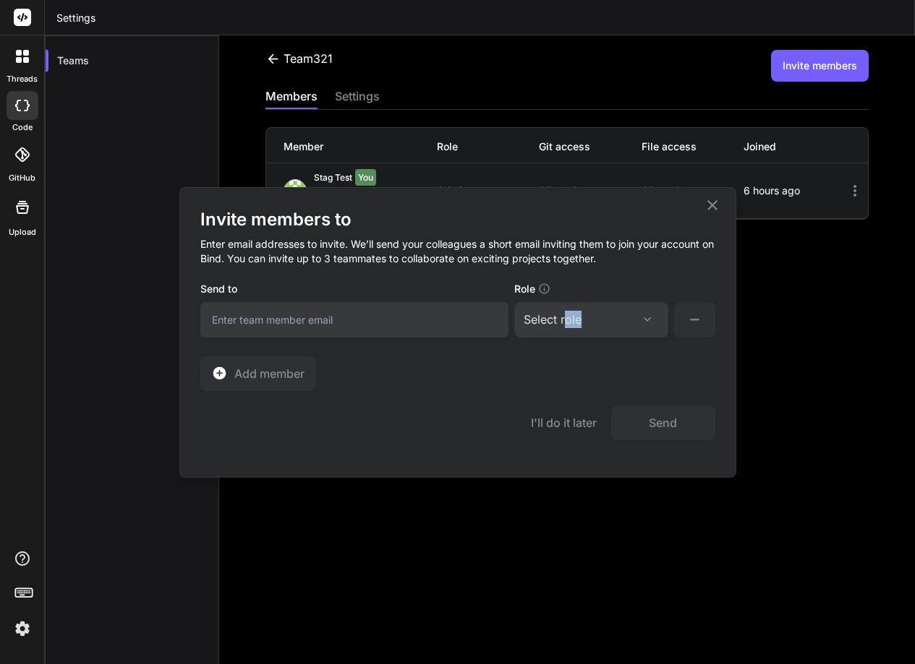
click at [565, 327] on div "Select role Assign Role Admin Collaborator Member" at bounding box center [591, 319] width 154 height 35
click at [573, 321] on div "Select role" at bounding box center [552, 319] width 58 height 17
click at [568, 413] on div "Collaborator" at bounding box center [571, 415] width 58 height 14
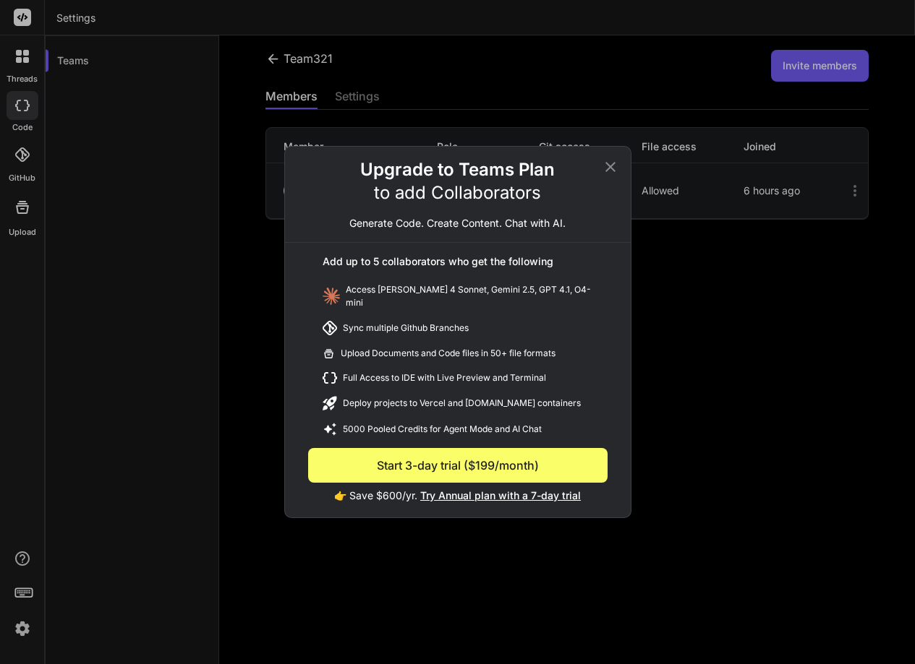
click at [605, 166] on icon at bounding box center [609, 166] width 17 height 17
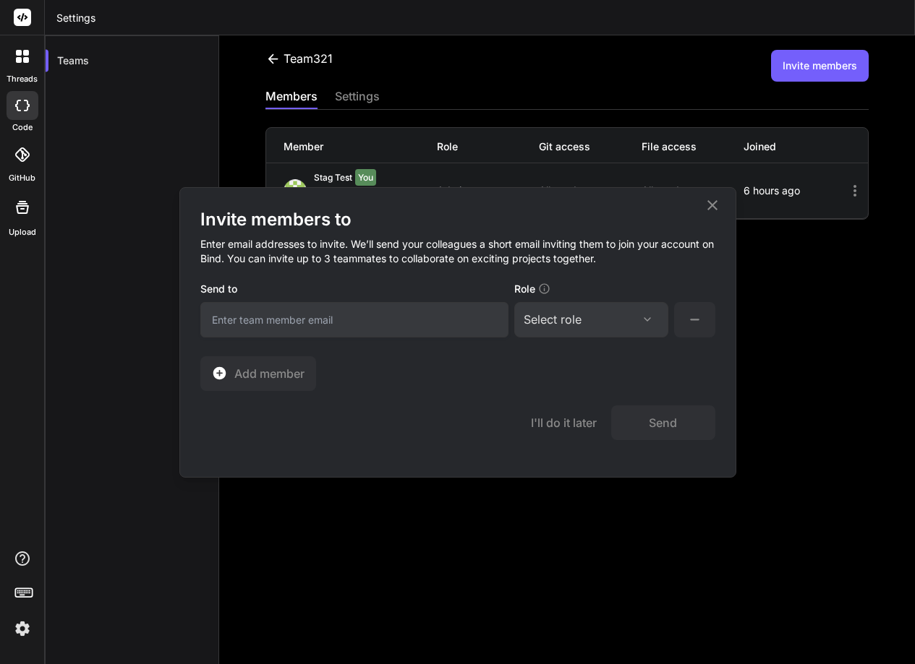
drag, startPoint x: 708, startPoint y: 202, endPoint x: 739, endPoint y: 274, distance: 78.0
click at [706, 204] on icon at bounding box center [711, 205] width 17 height 17
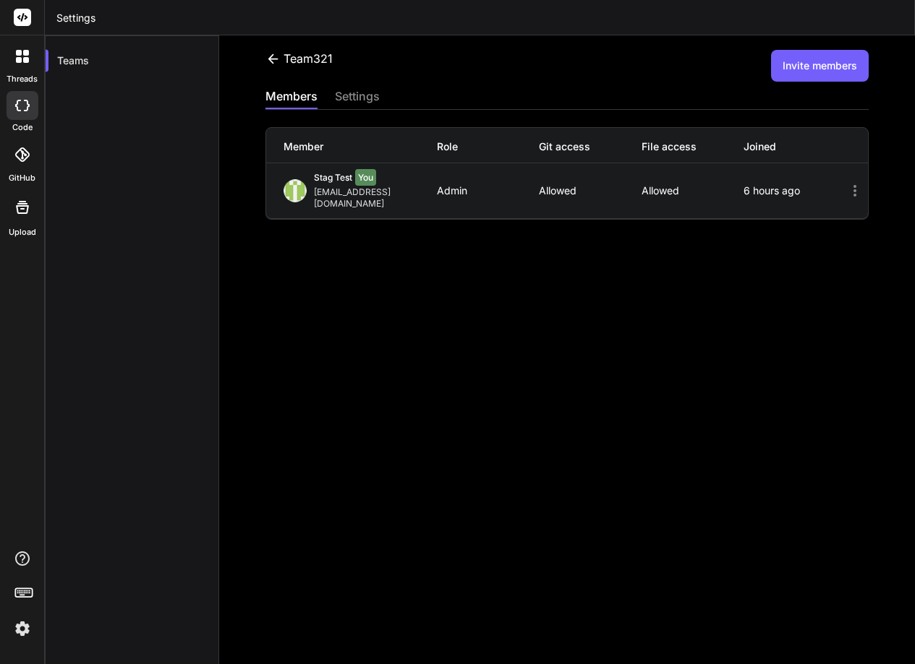
click at [706, 452] on div "team321 Invite members members settings Member Role Git access File access Join…" at bounding box center [566, 349] width 695 height 629
